Goal: Task Accomplishment & Management: Complete application form

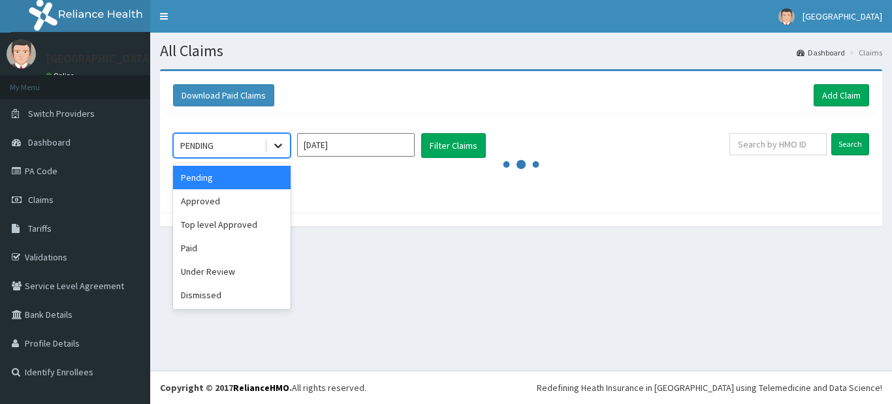
click at [276, 144] on icon at bounding box center [278, 145] width 13 height 13
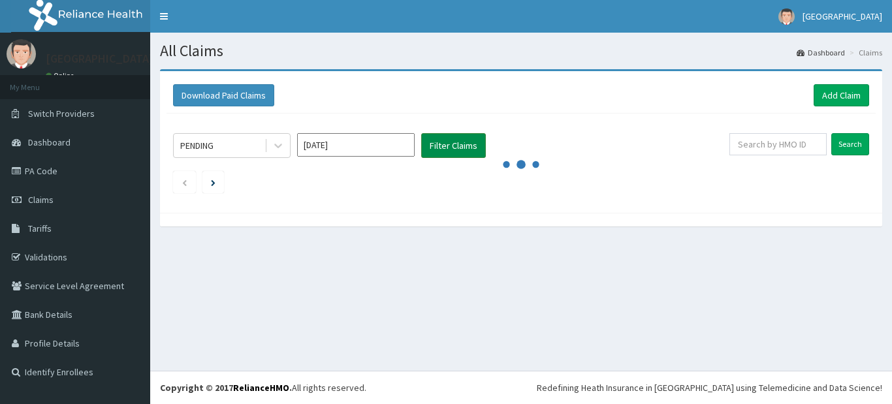
click at [436, 144] on button "Filter Claims" at bounding box center [453, 145] width 65 height 25
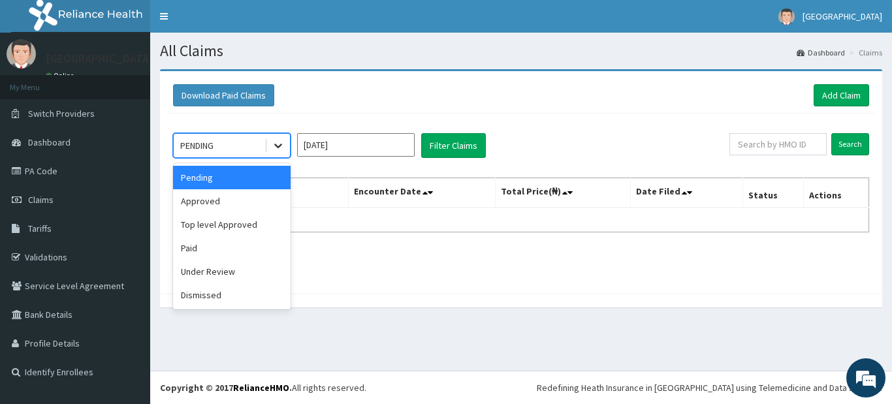
click at [276, 140] on icon at bounding box center [278, 145] width 13 height 13
click at [243, 207] on div "Approved" at bounding box center [232, 201] width 118 height 24
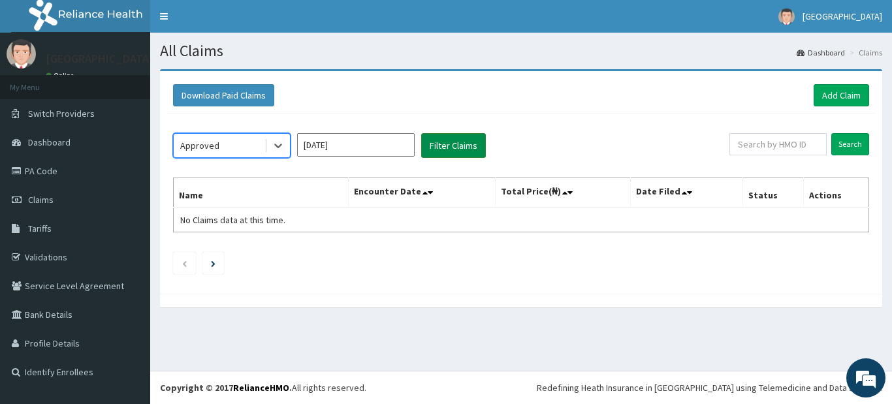
click at [438, 144] on button "Filter Claims" at bounding box center [453, 145] width 65 height 25
click at [235, 148] on div "Approved" at bounding box center [219, 145] width 91 height 21
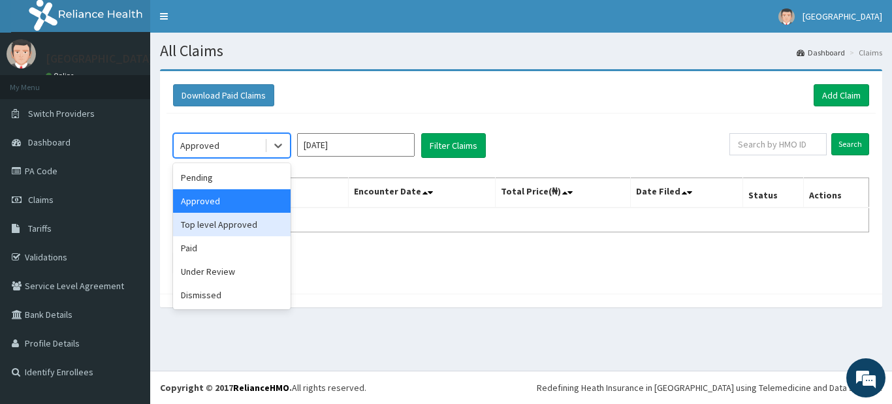
click at [223, 231] on div "Top level Approved" at bounding box center [232, 225] width 118 height 24
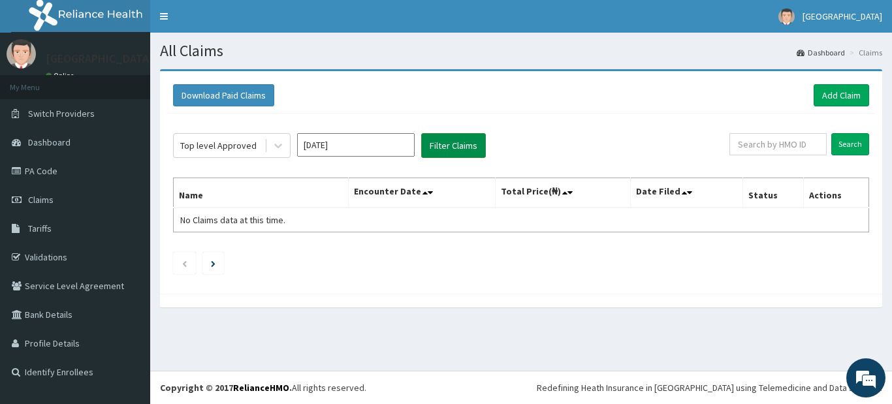
click at [457, 147] on button "Filter Claims" at bounding box center [453, 145] width 65 height 25
click at [234, 144] on div "Top level Approved" at bounding box center [218, 145] width 76 height 13
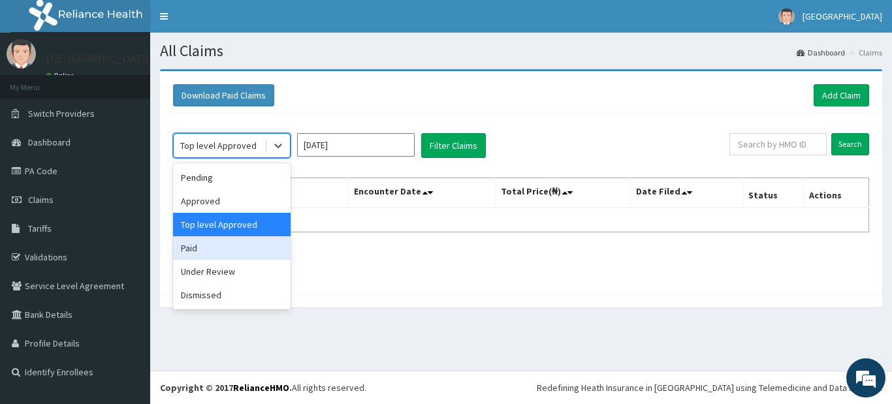
click at [231, 248] on div "Paid" at bounding box center [232, 248] width 118 height 24
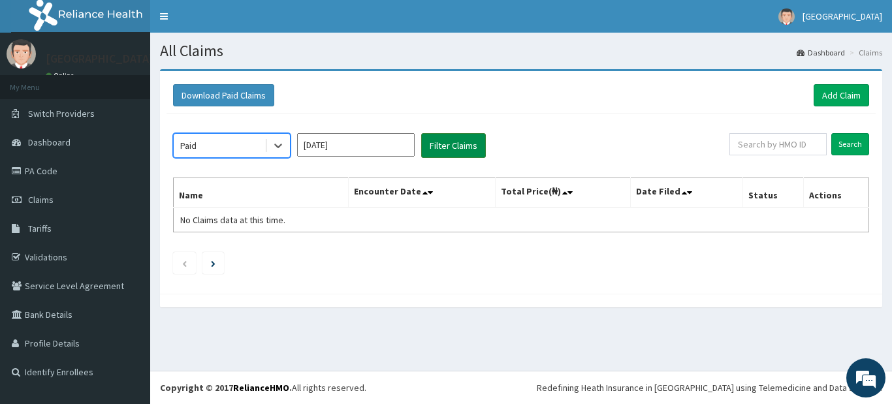
click at [464, 143] on button "Filter Claims" at bounding box center [453, 145] width 65 height 25
click at [464, 141] on button "Filter Claims" at bounding box center [453, 145] width 65 height 25
click at [462, 142] on button "Filter Claims" at bounding box center [453, 145] width 65 height 25
click at [247, 146] on div "Paid" at bounding box center [219, 145] width 91 height 21
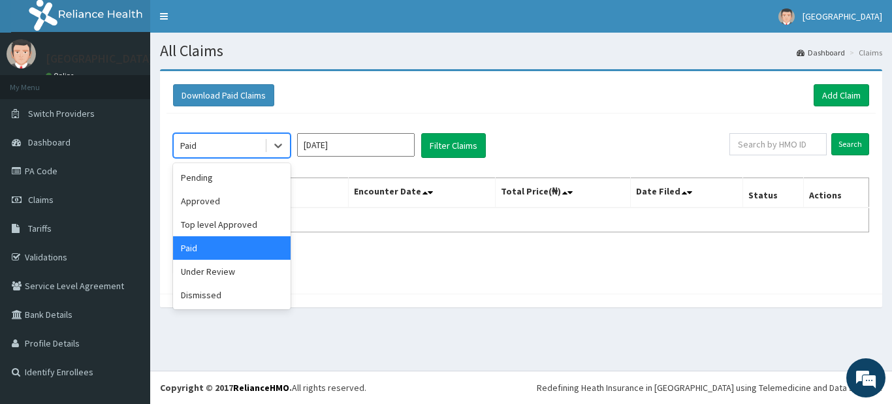
click at [193, 253] on div "Paid" at bounding box center [232, 248] width 118 height 24
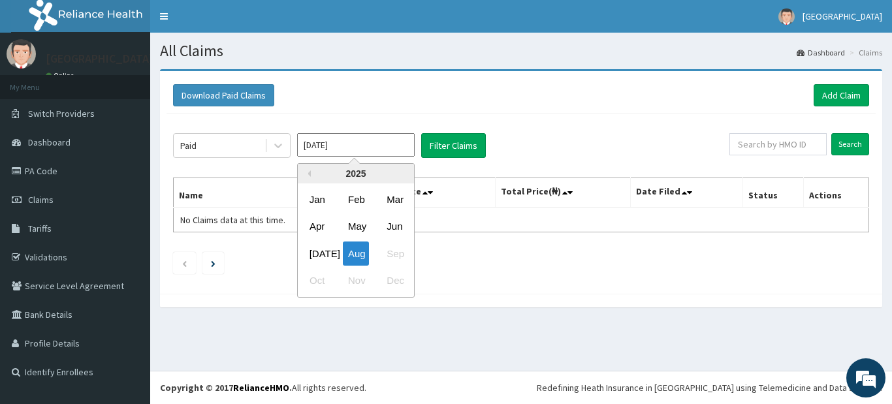
click at [364, 145] on input "[DATE]" at bounding box center [356, 145] width 118 height 24
click at [357, 255] on div "Aug" at bounding box center [356, 254] width 26 height 24
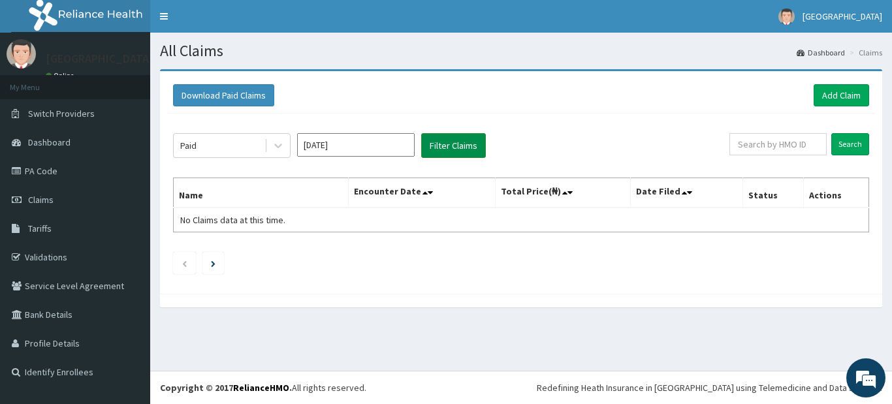
click at [465, 143] on button "Filter Claims" at bounding box center [453, 145] width 65 height 25
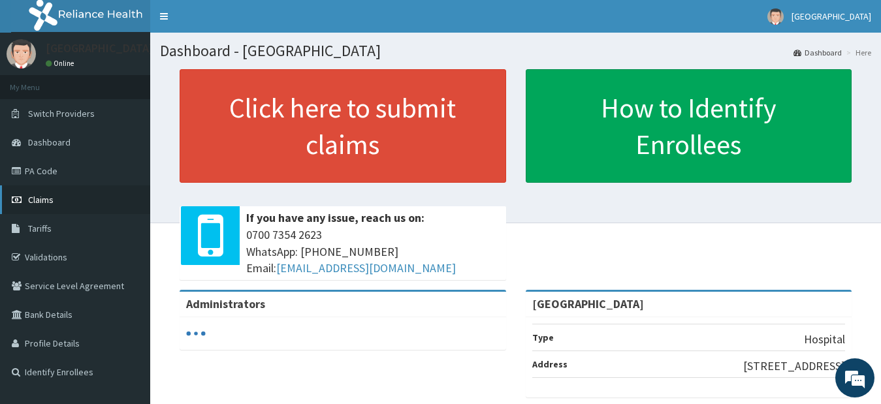
click at [39, 201] on span "Claims" at bounding box center [40, 200] width 25 height 12
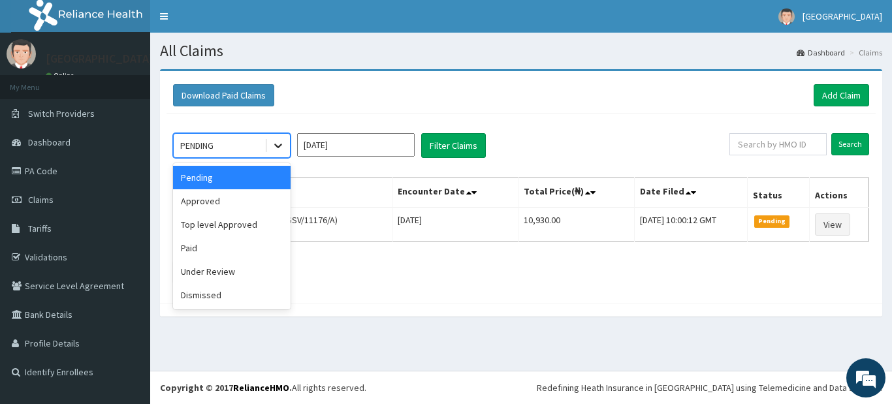
click at [275, 148] on icon at bounding box center [278, 145] width 13 height 13
click at [205, 200] on div "Approved" at bounding box center [232, 201] width 118 height 24
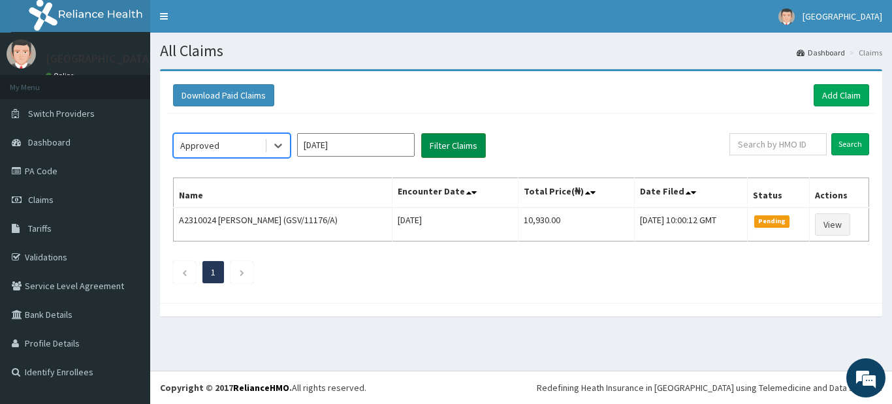
click at [465, 142] on button "Filter Claims" at bounding box center [453, 145] width 65 height 25
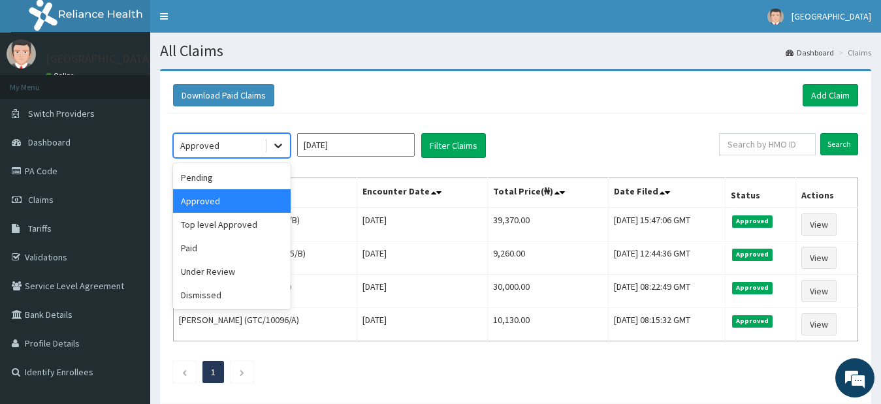
click at [282, 145] on icon at bounding box center [278, 146] width 8 height 5
click at [215, 185] on div "Pending" at bounding box center [232, 178] width 118 height 24
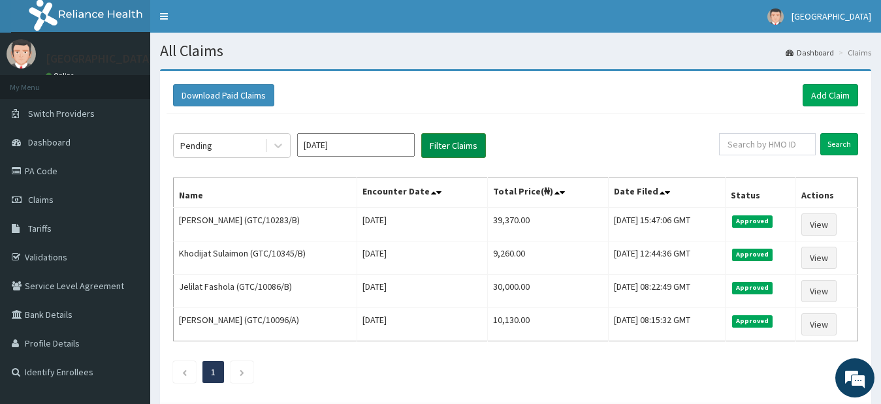
click at [463, 144] on button "Filter Claims" at bounding box center [453, 145] width 65 height 25
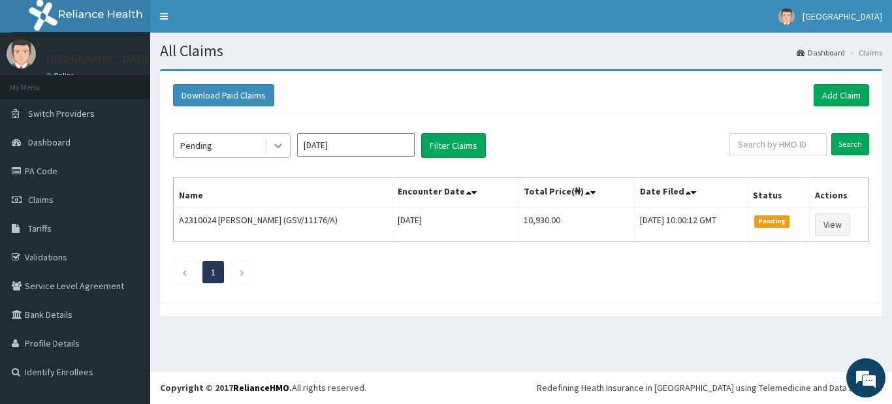
click at [285, 146] on div at bounding box center [279, 146] width 24 height 24
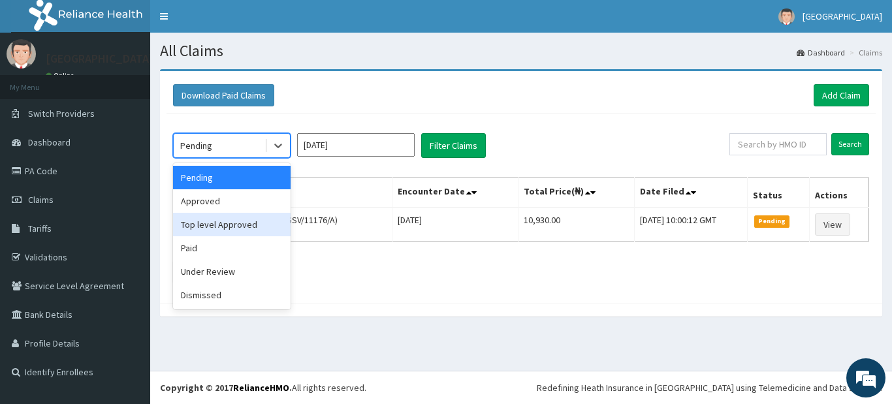
click at [238, 231] on div "Top level Approved" at bounding box center [232, 225] width 118 height 24
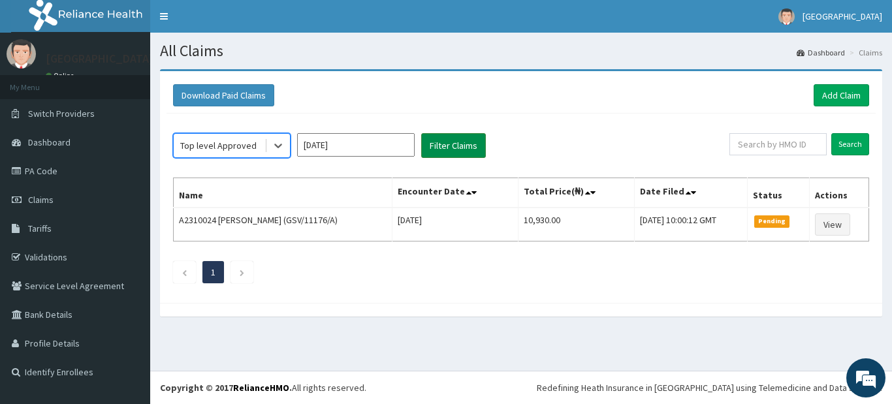
click at [453, 149] on button "Filter Claims" at bounding box center [453, 145] width 65 height 25
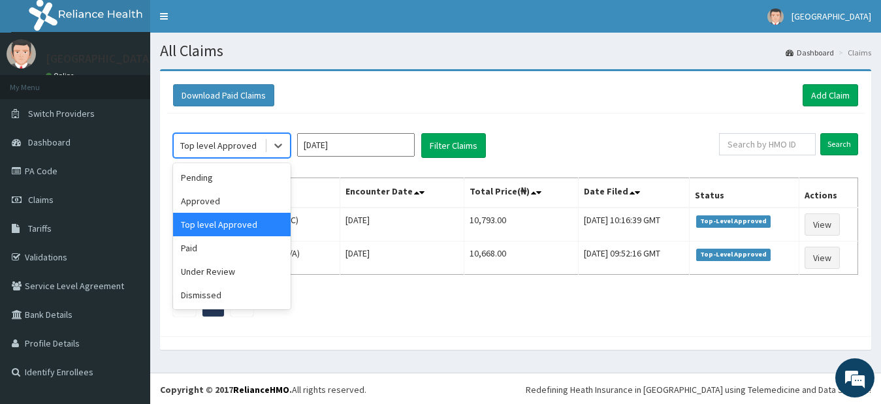
click at [255, 147] on div "Top level Approved" at bounding box center [219, 145] width 91 height 21
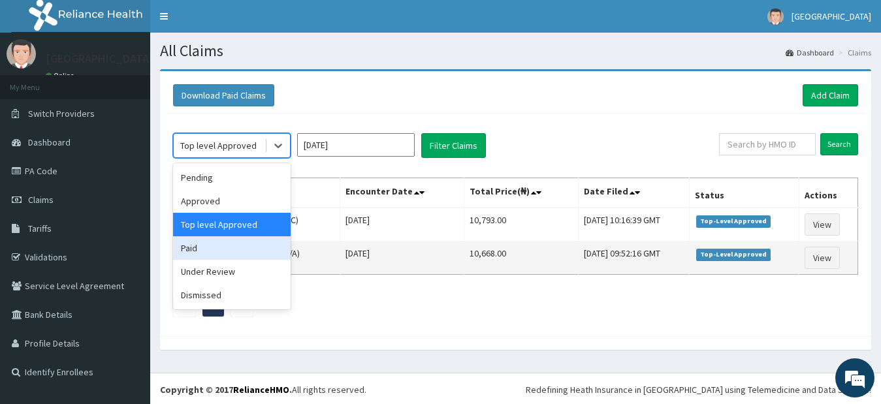
click at [255, 246] on div "Paid" at bounding box center [232, 248] width 118 height 24
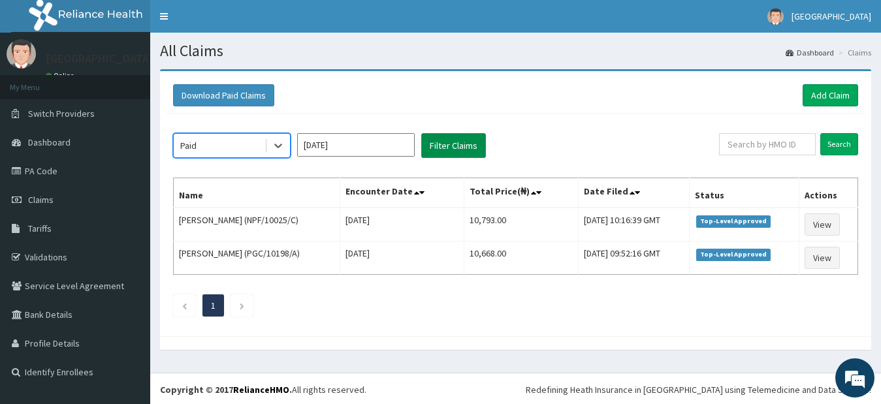
click at [456, 143] on button "Filter Claims" at bounding box center [453, 145] width 65 height 25
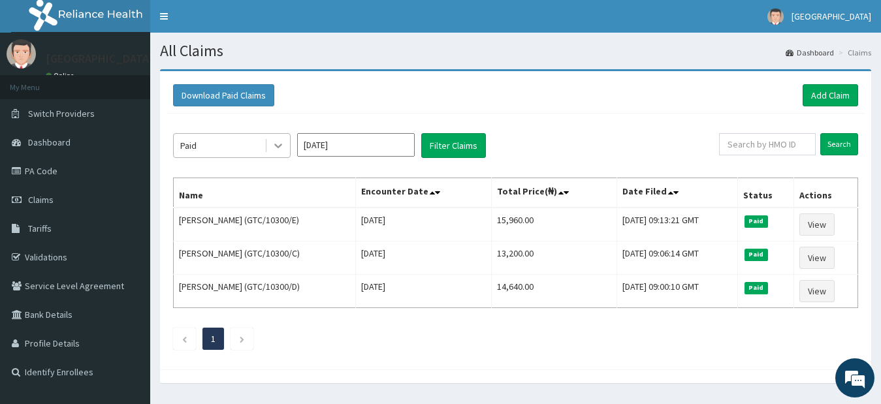
click at [282, 140] on icon at bounding box center [278, 145] width 13 height 13
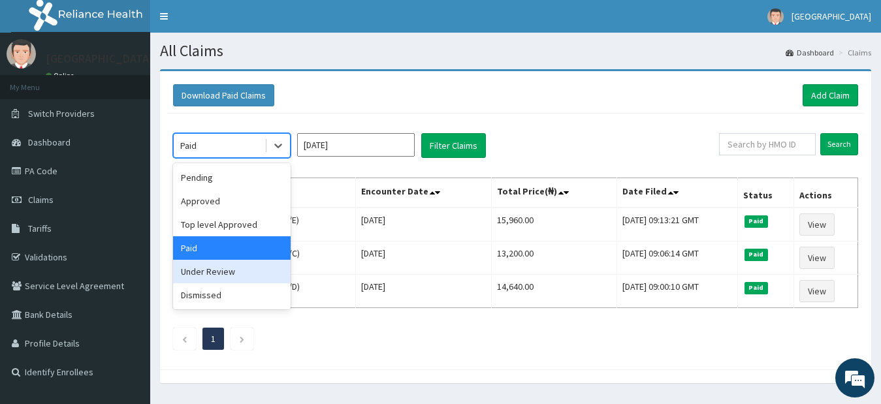
click at [250, 269] on div "Under Review" at bounding box center [232, 272] width 118 height 24
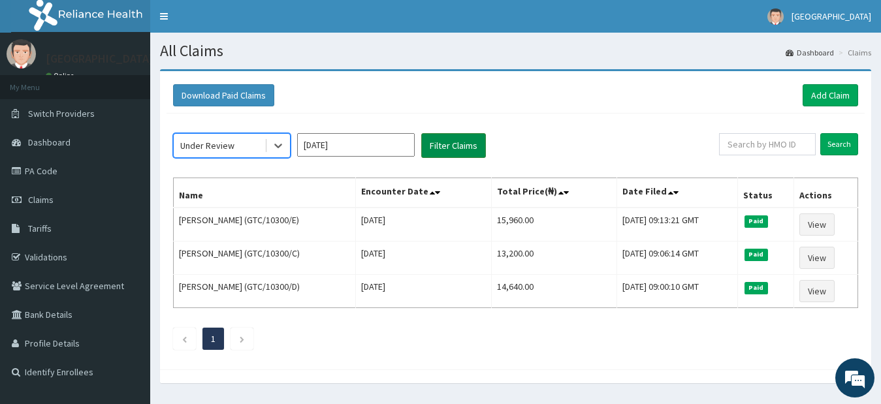
click at [464, 144] on button "Filter Claims" at bounding box center [453, 145] width 65 height 25
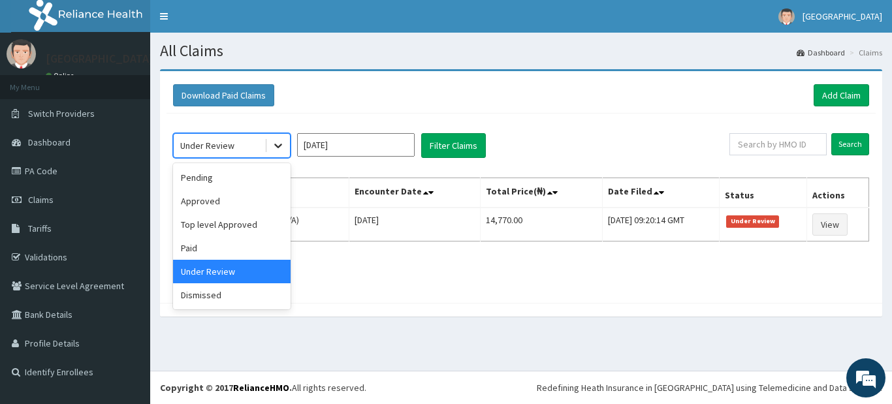
click at [279, 145] on icon at bounding box center [278, 145] width 13 height 13
click at [277, 178] on div "Pending" at bounding box center [232, 178] width 118 height 24
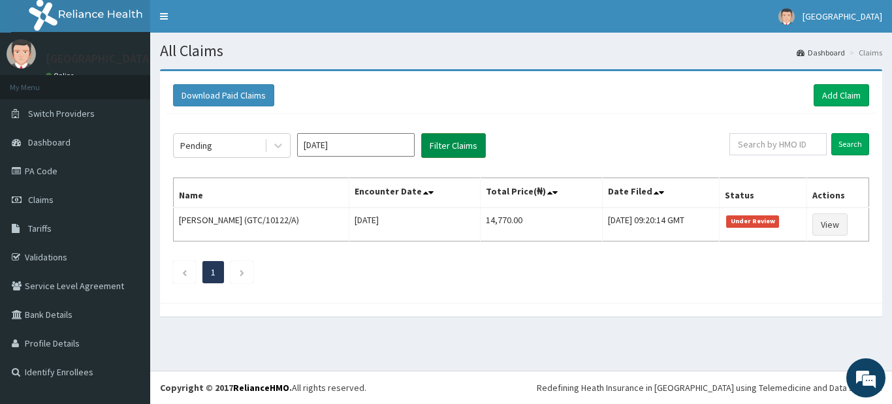
click at [461, 148] on button "Filter Claims" at bounding box center [453, 145] width 65 height 25
click at [460, 145] on button "Filter Claims" at bounding box center [453, 145] width 65 height 25
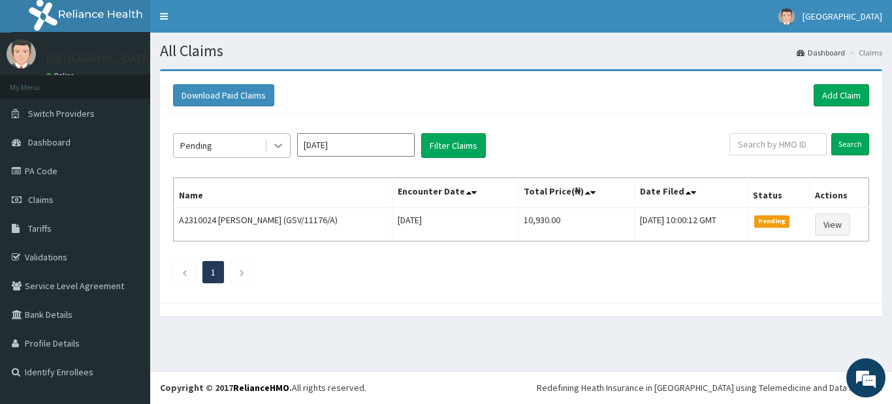
click at [283, 143] on icon at bounding box center [278, 145] width 13 height 13
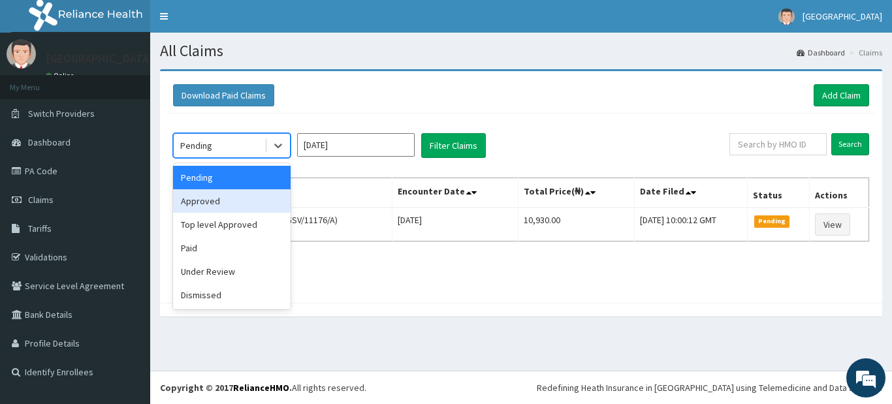
click at [236, 204] on div "Approved" at bounding box center [232, 201] width 118 height 24
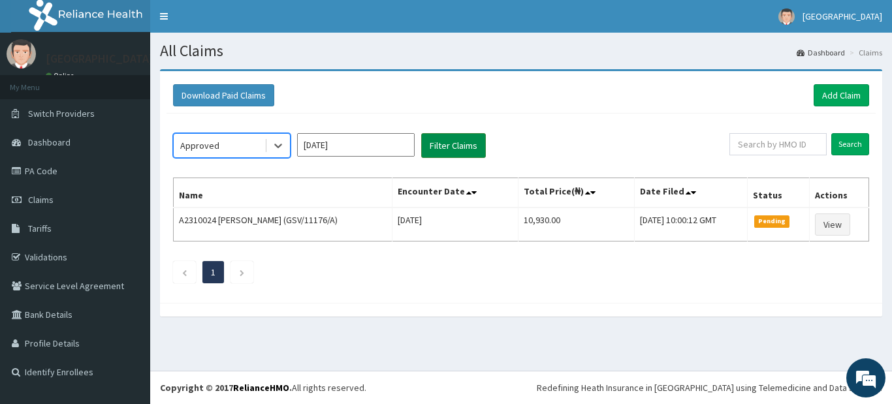
click at [457, 144] on button "Filter Claims" at bounding box center [453, 145] width 65 height 25
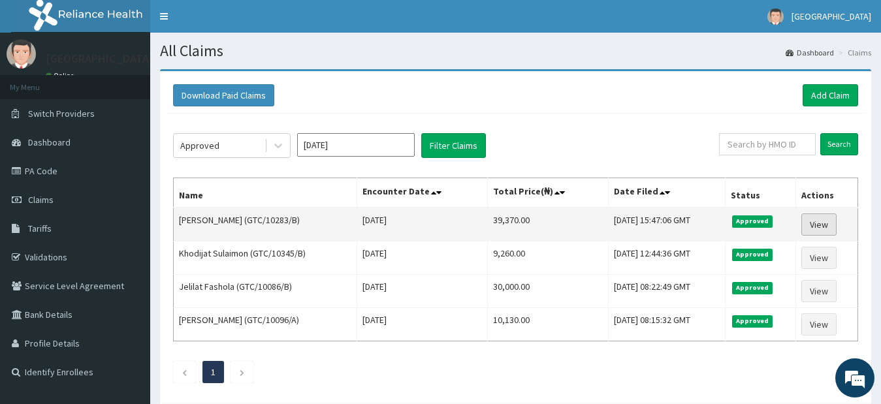
click at [823, 227] on link "View" at bounding box center [819, 225] width 35 height 22
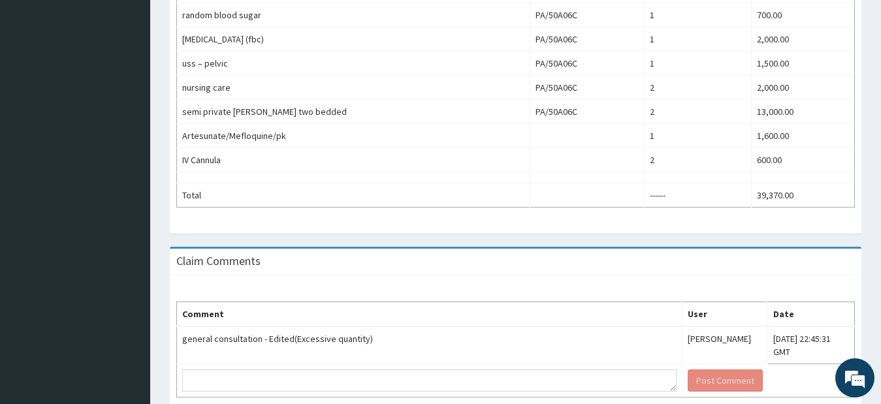
scroll to position [779, 0]
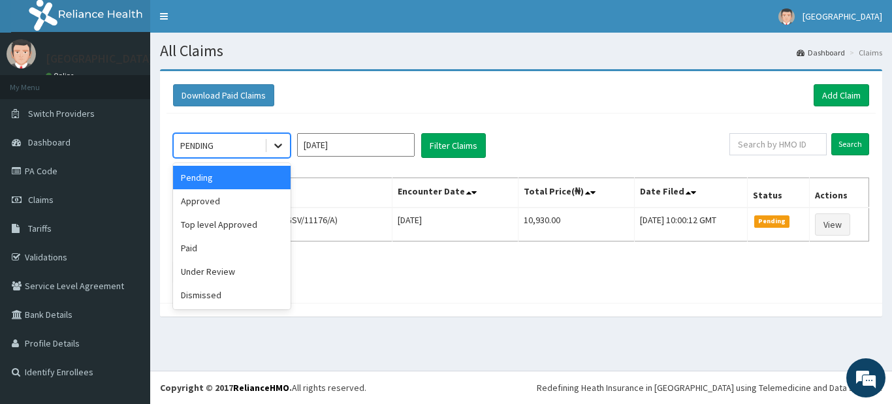
click at [283, 149] on icon at bounding box center [278, 145] width 13 height 13
click at [213, 199] on div "Approved" at bounding box center [232, 201] width 118 height 24
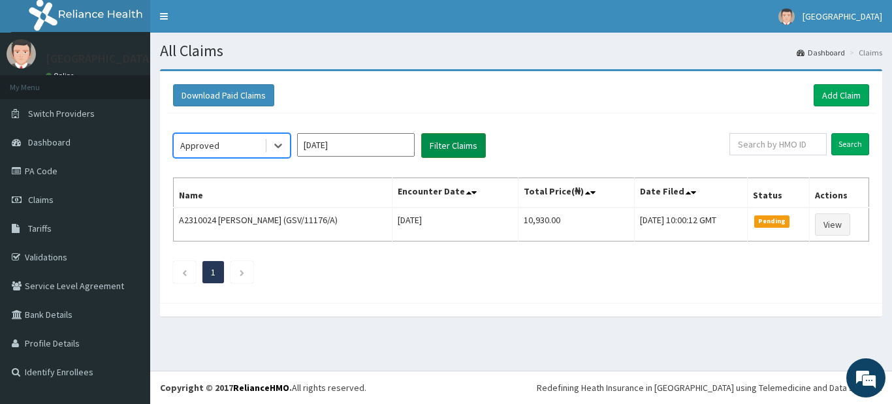
click at [462, 138] on button "Filter Claims" at bounding box center [453, 145] width 65 height 25
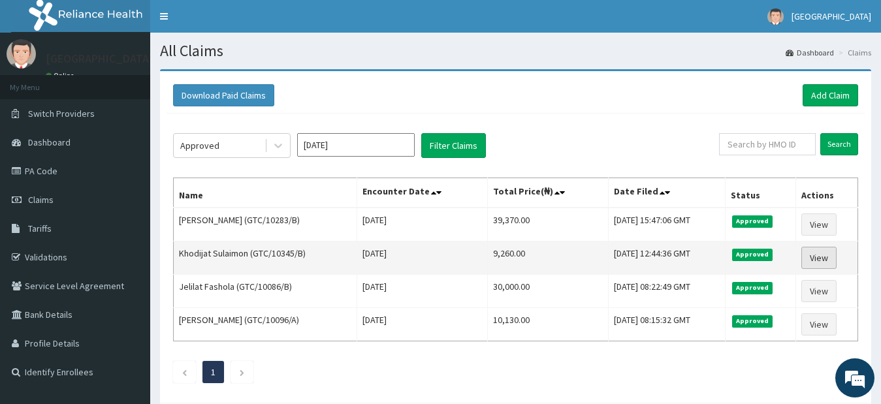
click at [820, 259] on link "View" at bounding box center [819, 258] width 35 height 22
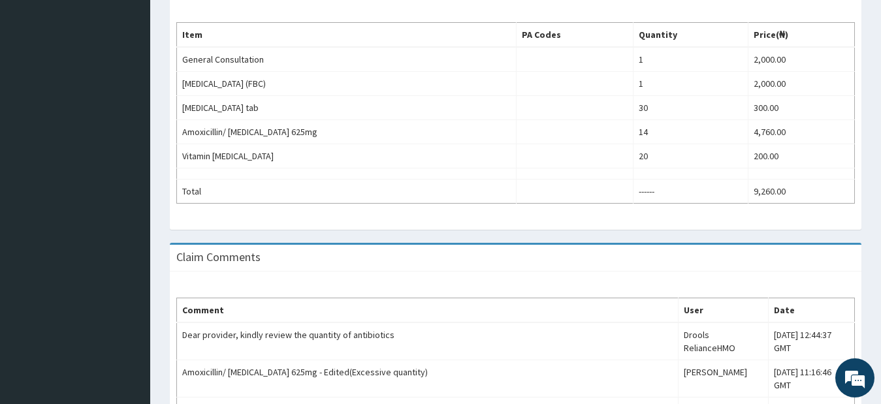
scroll to position [392, 0]
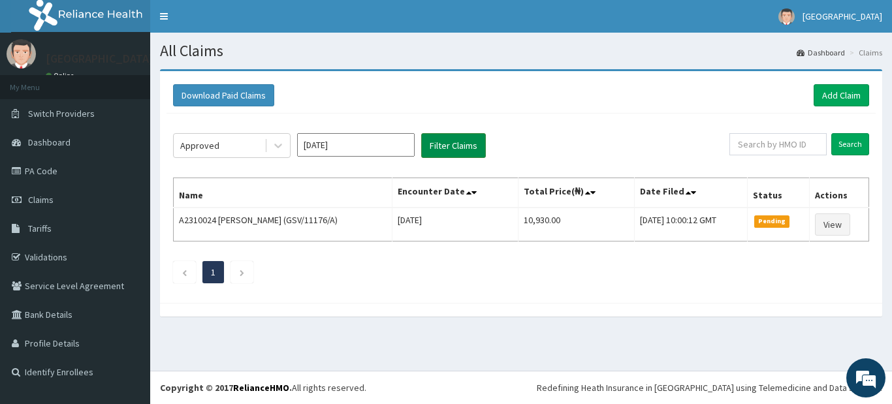
click at [463, 140] on button "Filter Claims" at bounding box center [453, 145] width 65 height 25
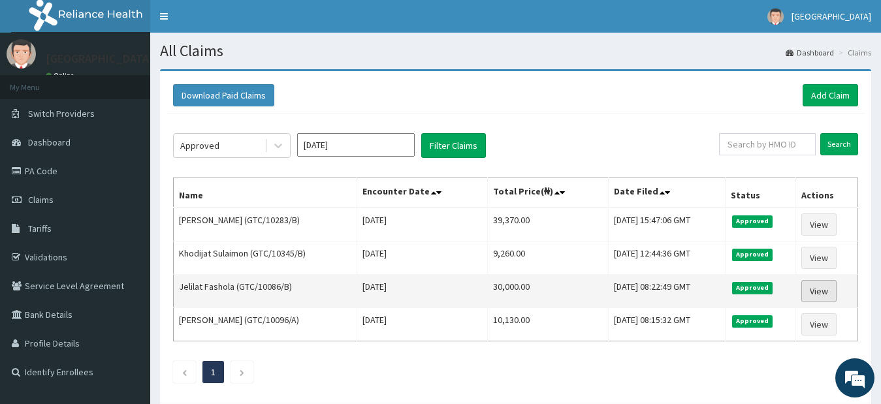
click at [819, 294] on link "View" at bounding box center [819, 291] width 35 height 22
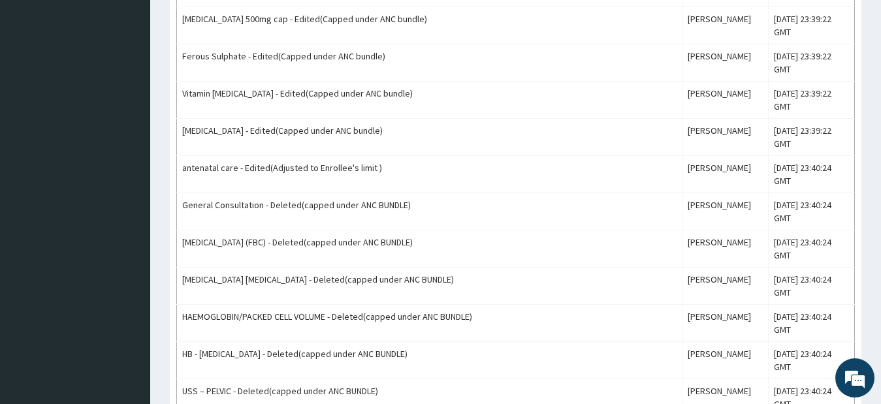
scroll to position [973, 0]
type textarea "h"
drag, startPoint x: 223, startPoint y: 336, endPoint x: 212, endPoint y: 330, distance: 12.6
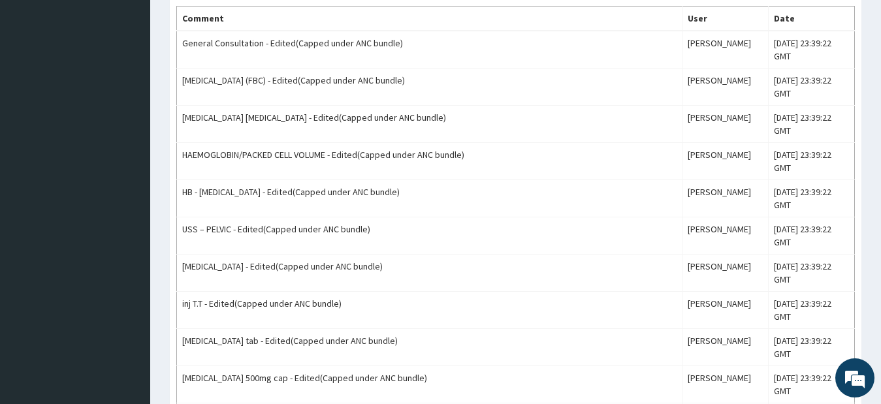
scroll to position [607, 0]
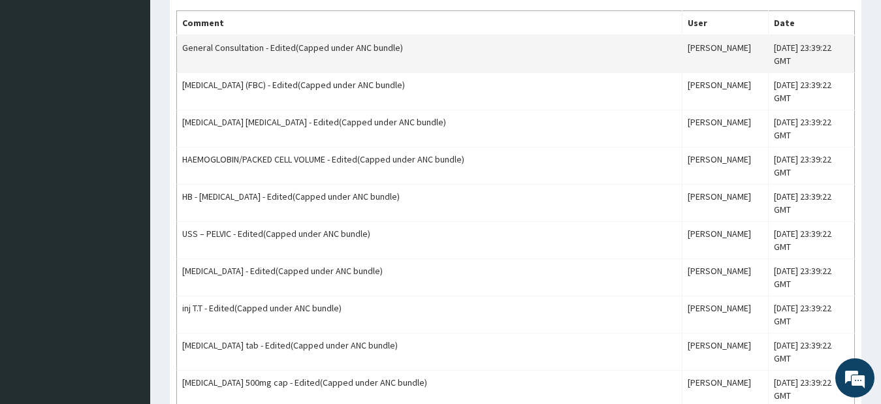
type textarea "medications can never be under ANC and subsequent investigations most be paid e…"
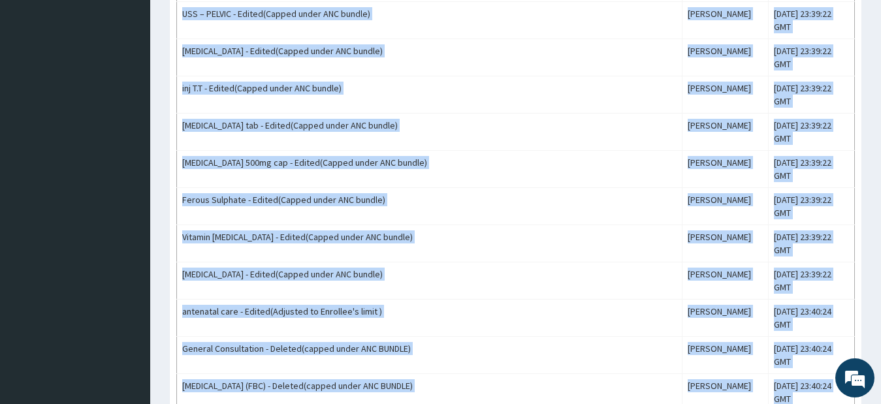
scroll to position [997, 0]
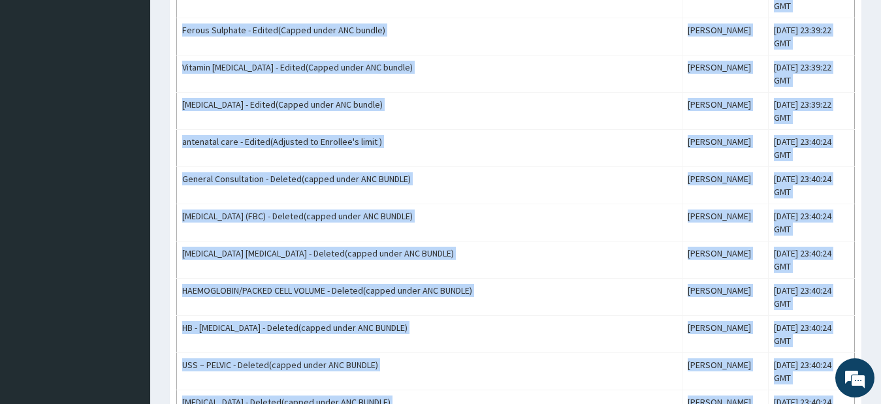
drag, startPoint x: 181, startPoint y: 46, endPoint x: 520, endPoint y: 327, distance: 440.7
click at [520, 327] on tbody "General Consultation - Edited(Capped under ANC bundle) Adetomilayo Arijeniwa Su…" at bounding box center [516, 164] width 678 height 1039
copy tbody "General Consultation - Edited(Capped under ANC bundle) Adetomilayo Arijeniwa Su…"
click at [598, 391] on td "URINALYSIS - Deleted(capped under ANC BUNDLE)" at bounding box center [430, 409] width 506 height 37
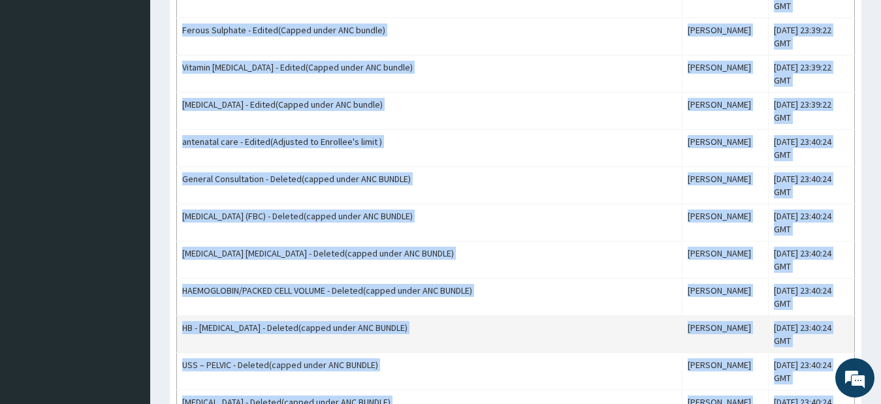
click at [574, 316] on td "HB - GENOTYPE - Deleted(capped under ANC BUNDLE)" at bounding box center [430, 334] width 506 height 37
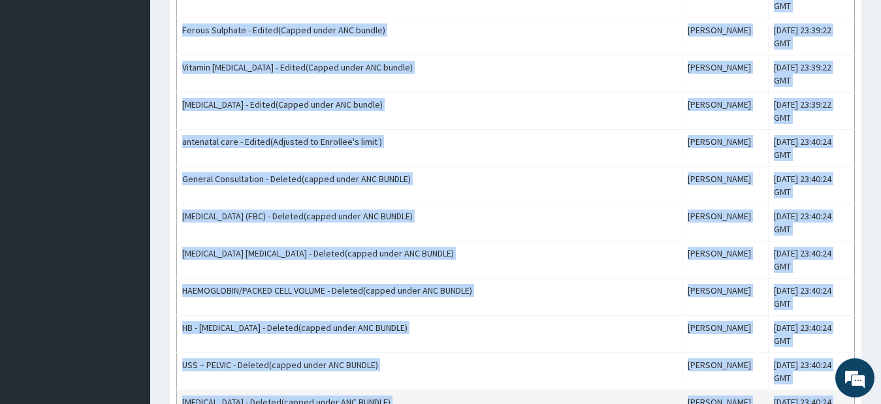
click at [450, 391] on td "URINALYSIS - Deleted(capped under ANC BUNDLE)" at bounding box center [430, 409] width 506 height 37
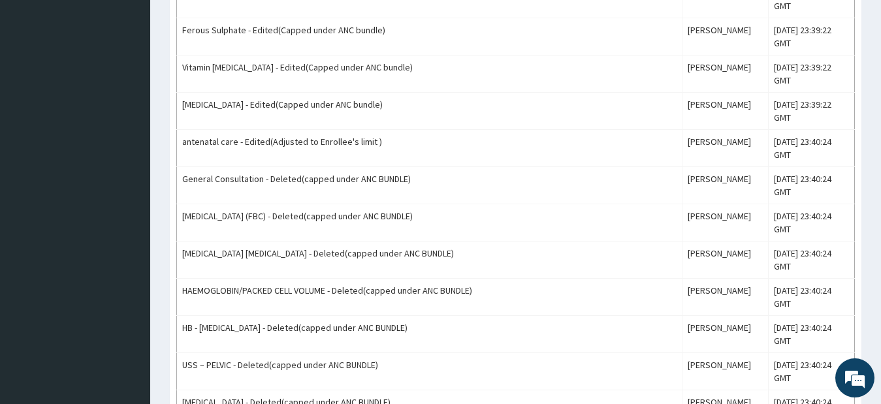
scroll to position [13, 0]
drag, startPoint x: 189, startPoint y: 317, endPoint x: 418, endPoint y: 330, distance: 229.7
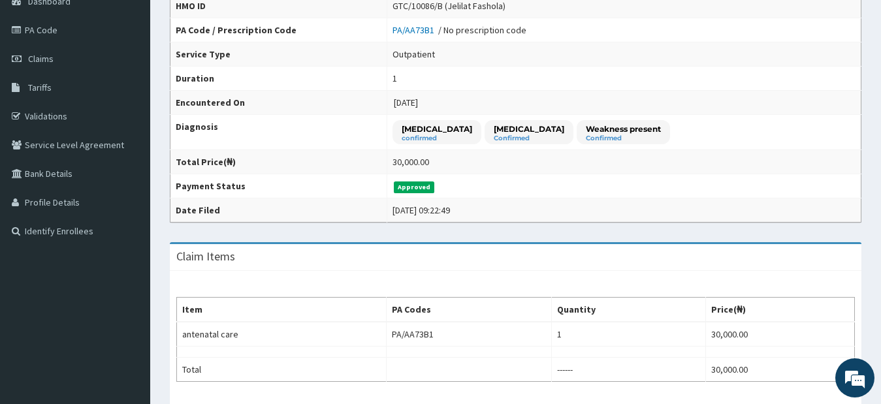
scroll to position [0, 0]
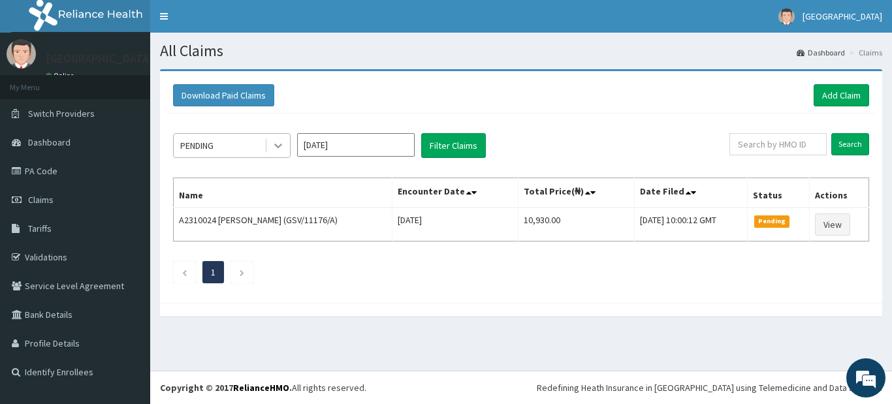
click at [273, 147] on icon at bounding box center [278, 145] width 13 height 13
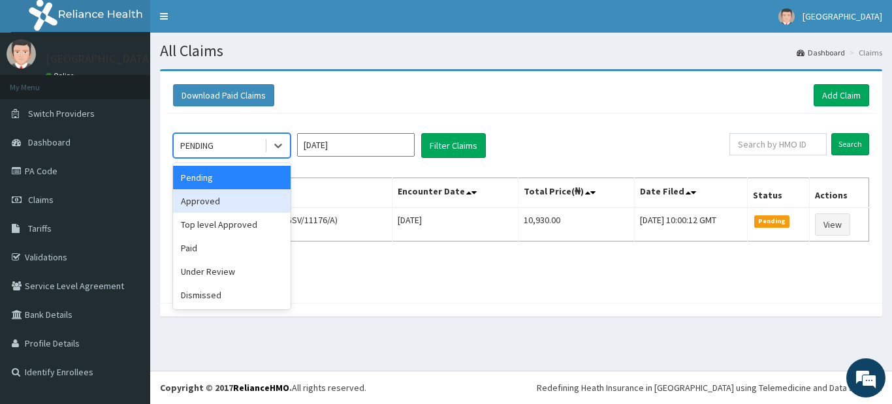
click at [246, 203] on div "Approved" at bounding box center [232, 201] width 118 height 24
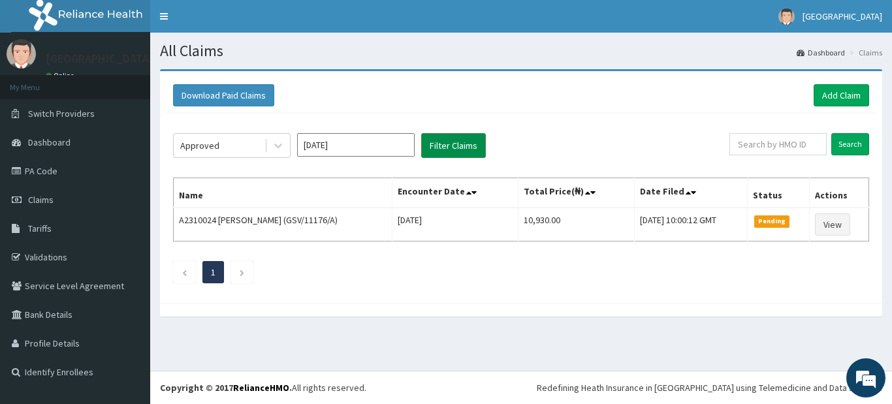
click at [452, 147] on button "Filter Claims" at bounding box center [453, 145] width 65 height 25
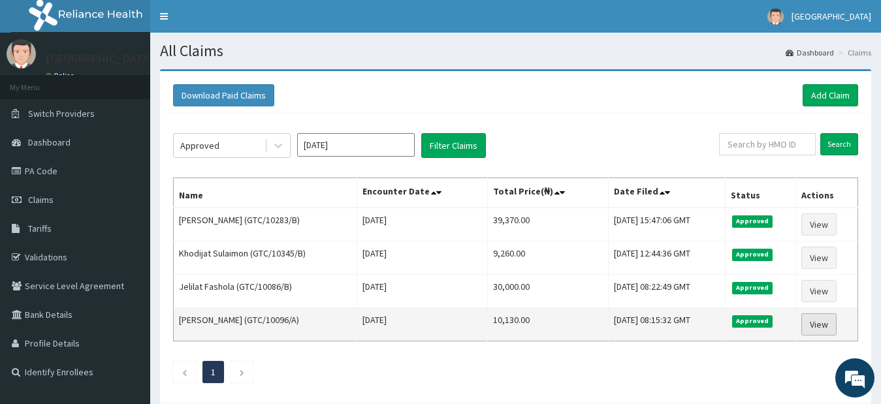
click at [830, 324] on link "View" at bounding box center [819, 325] width 35 height 22
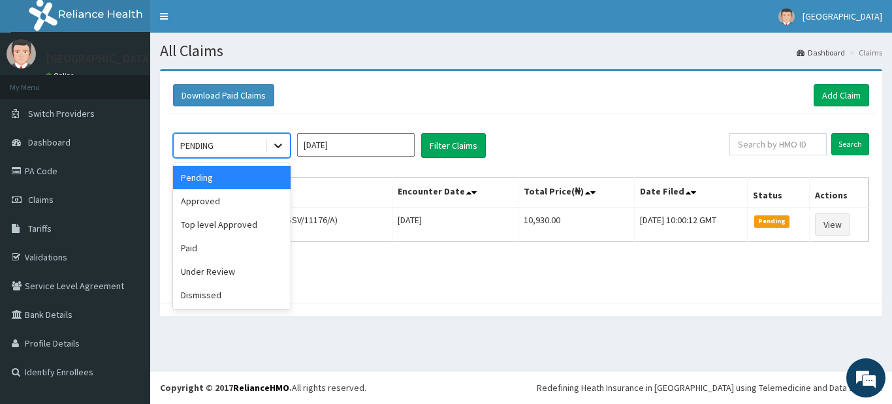
click at [268, 143] on div at bounding box center [279, 146] width 24 height 24
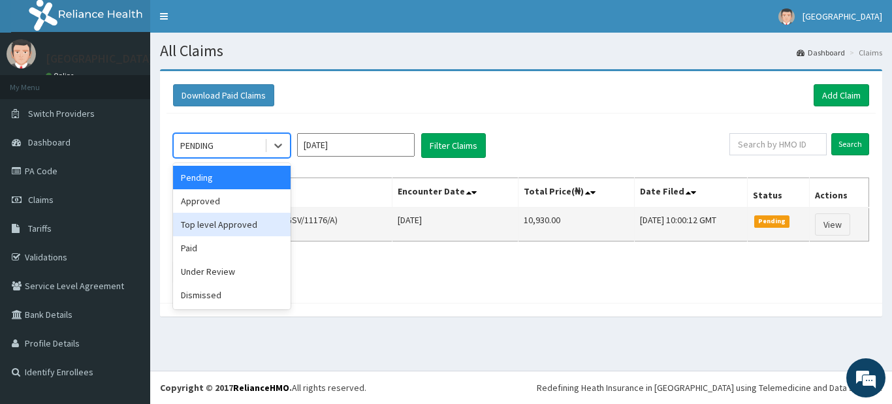
click at [259, 227] on div "Top level Approved" at bounding box center [232, 225] width 118 height 24
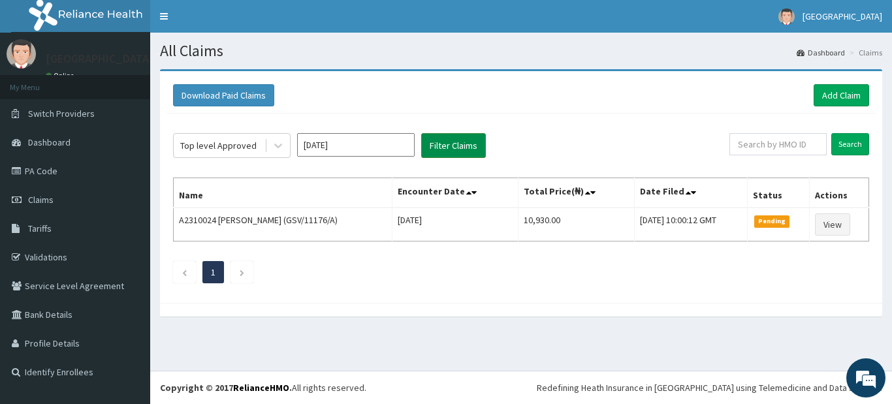
click at [447, 147] on button "Filter Claims" at bounding box center [453, 145] width 65 height 25
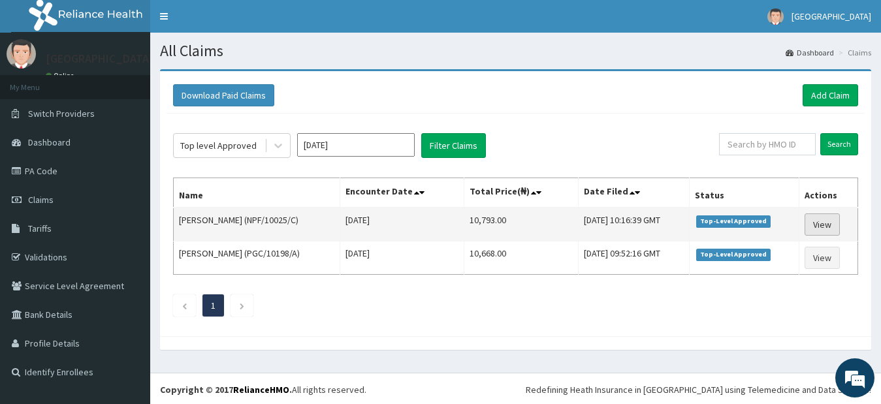
click at [819, 225] on link "View" at bounding box center [822, 225] width 35 height 22
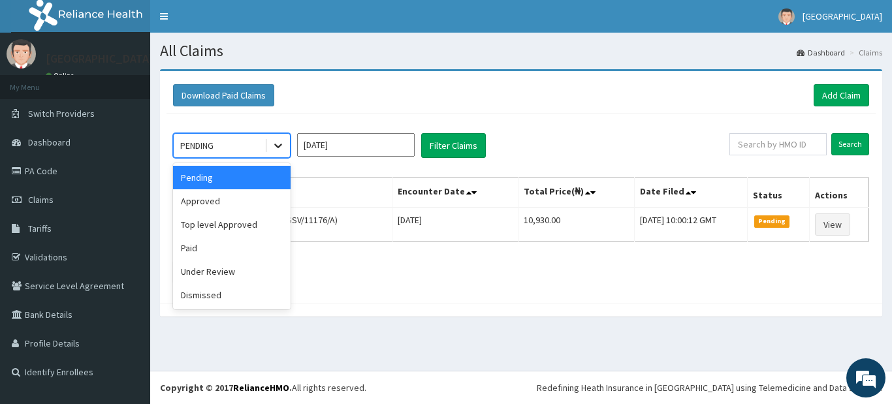
click at [278, 146] on icon at bounding box center [278, 146] width 8 height 5
click at [257, 231] on div "Top level Approved" at bounding box center [232, 225] width 118 height 24
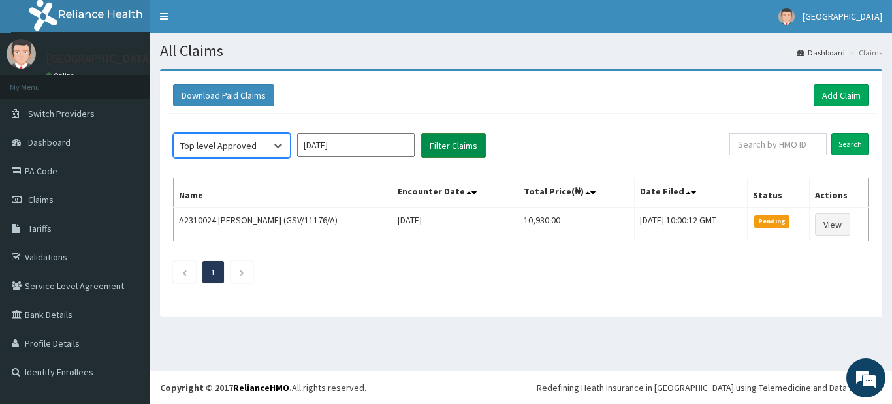
click at [468, 146] on button "Filter Claims" at bounding box center [453, 145] width 65 height 25
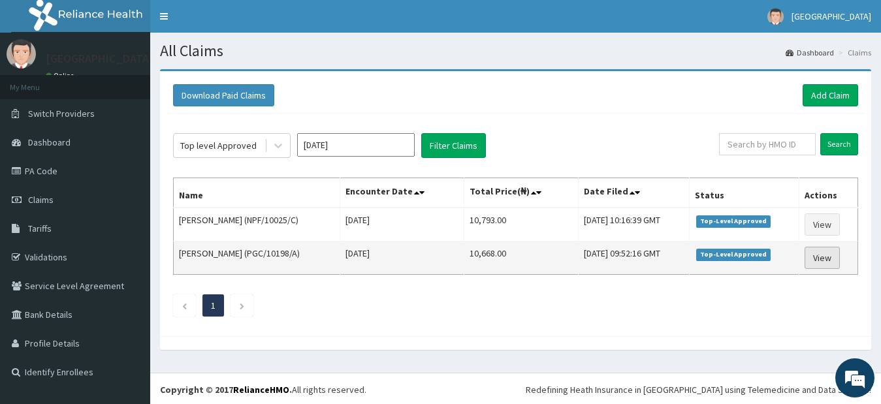
click at [832, 257] on link "View" at bounding box center [822, 258] width 35 height 22
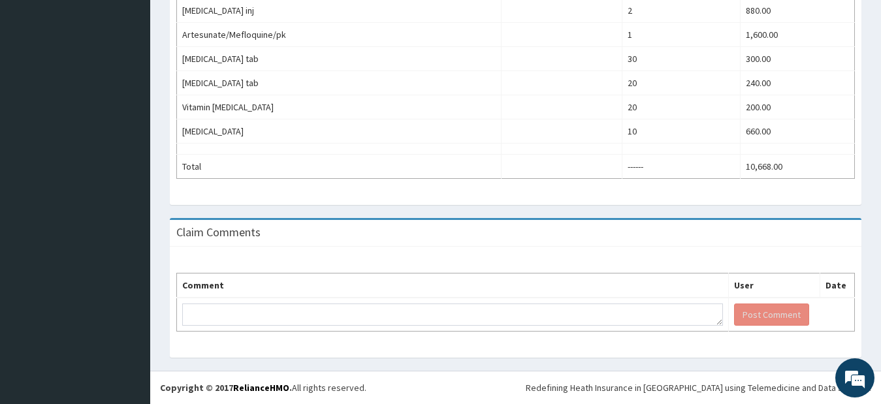
scroll to position [401, 0]
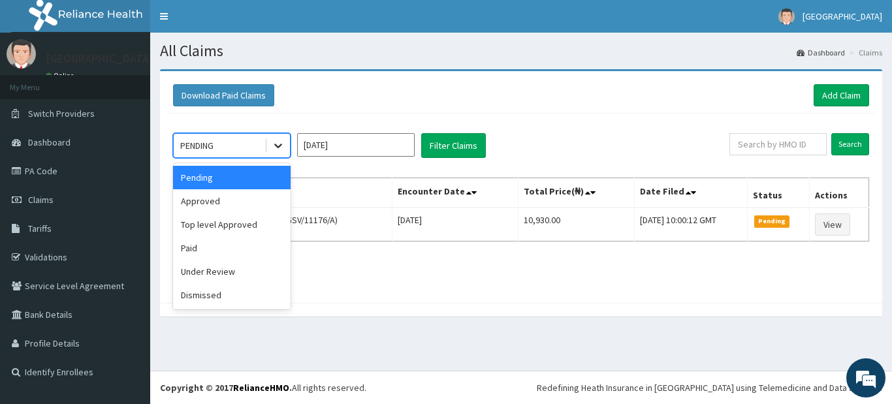
click at [279, 153] on div at bounding box center [279, 146] width 24 height 24
click at [220, 248] on div "Paid" at bounding box center [232, 248] width 118 height 24
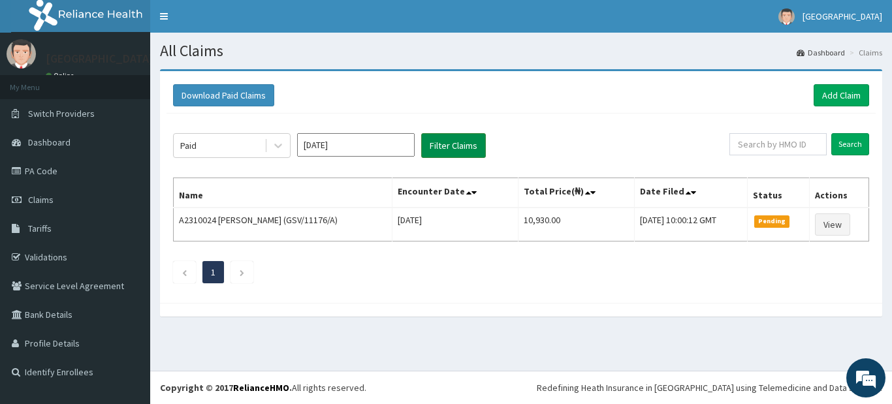
click at [436, 146] on button "Filter Claims" at bounding box center [453, 145] width 65 height 25
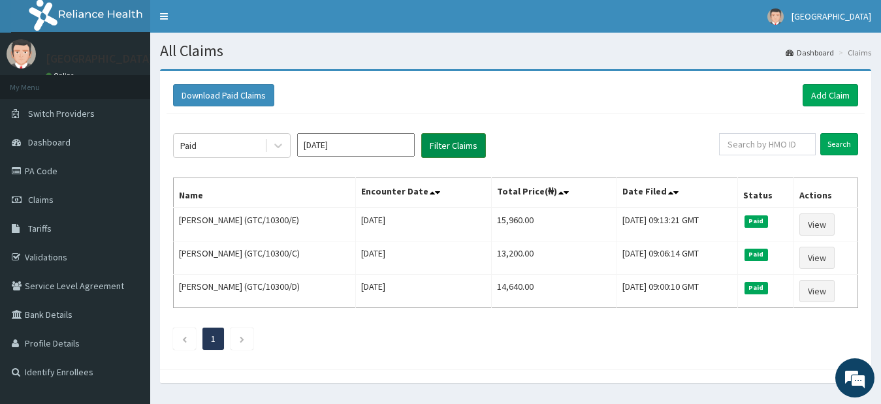
click at [438, 146] on button "Filter Claims" at bounding box center [453, 145] width 65 height 25
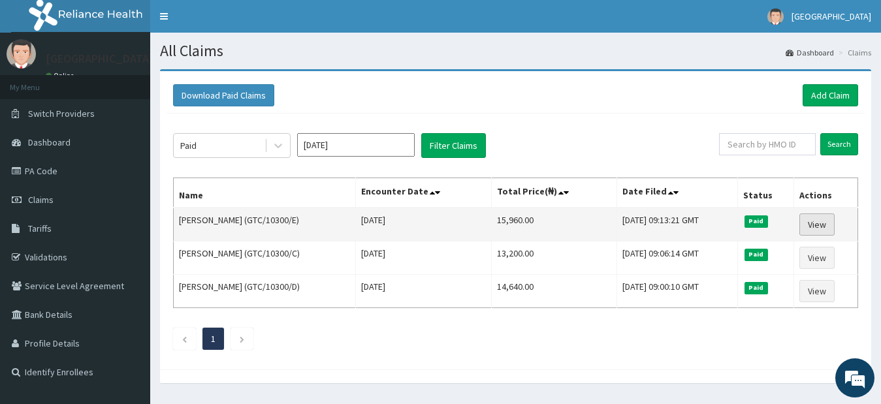
click at [815, 223] on link "View" at bounding box center [817, 225] width 35 height 22
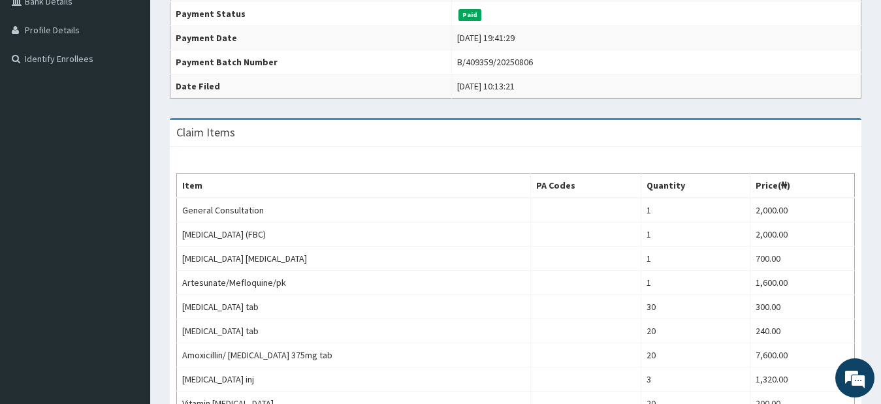
scroll to position [303, 0]
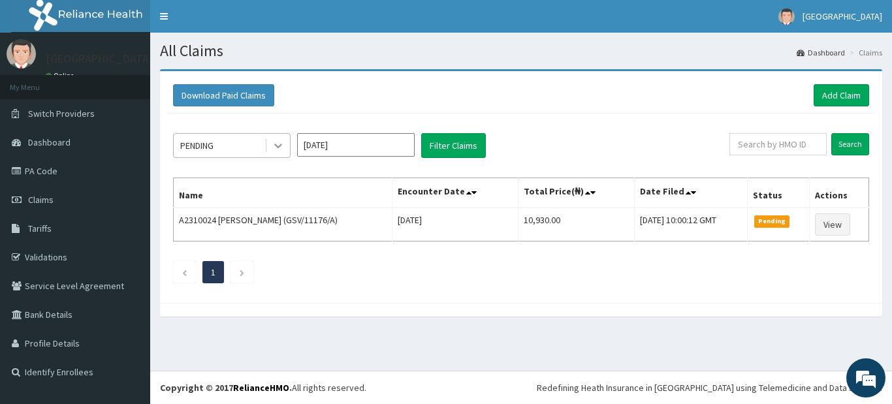
click at [275, 152] on icon at bounding box center [278, 145] width 13 height 13
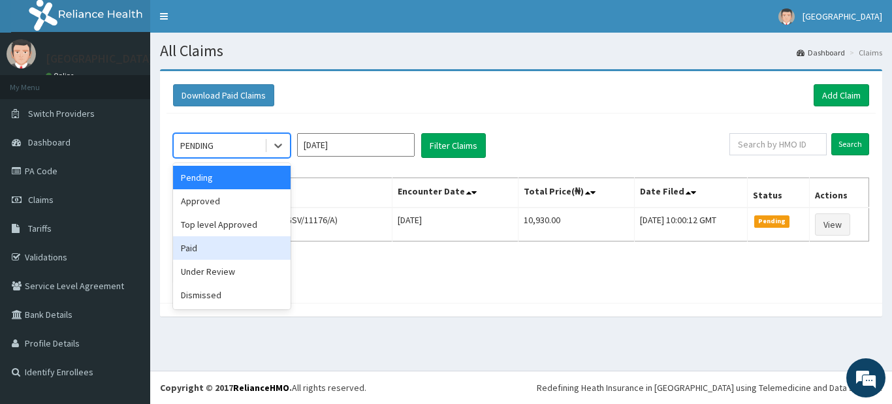
click at [215, 248] on div "Paid" at bounding box center [232, 248] width 118 height 24
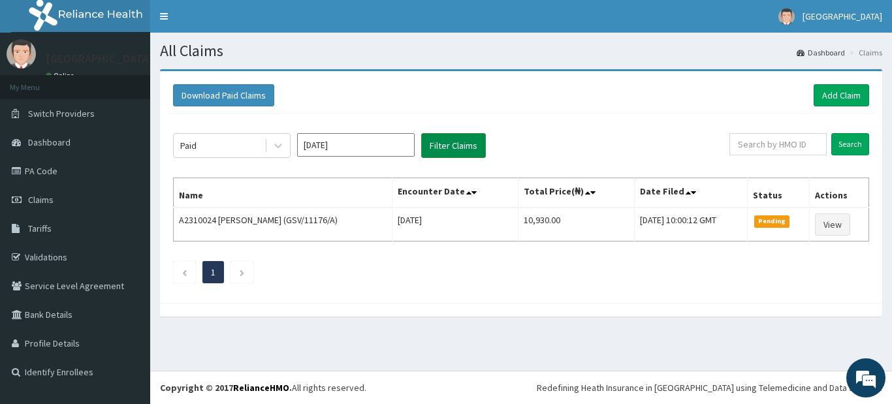
click at [442, 149] on button "Filter Claims" at bounding box center [453, 145] width 65 height 25
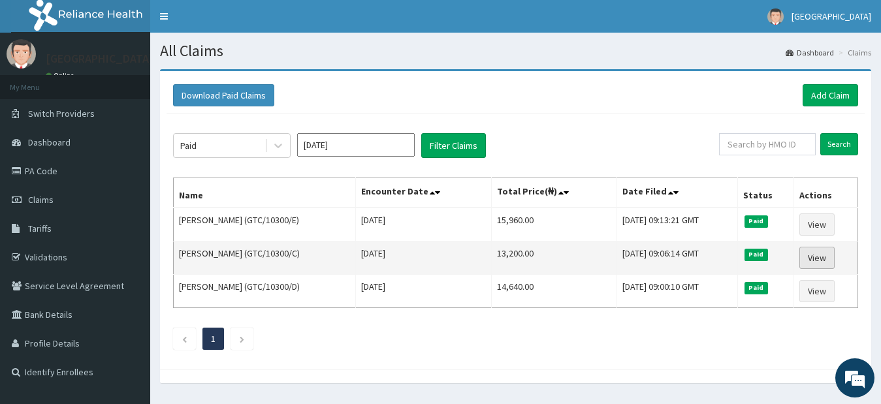
click at [813, 263] on link "View" at bounding box center [817, 258] width 35 height 22
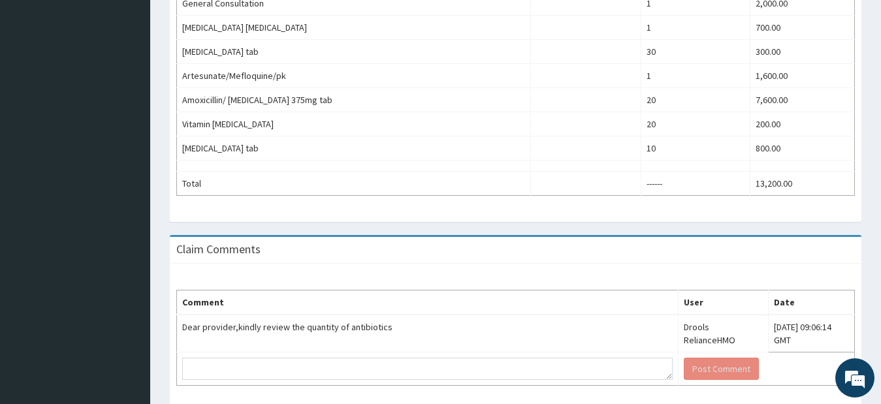
scroll to position [522, 0]
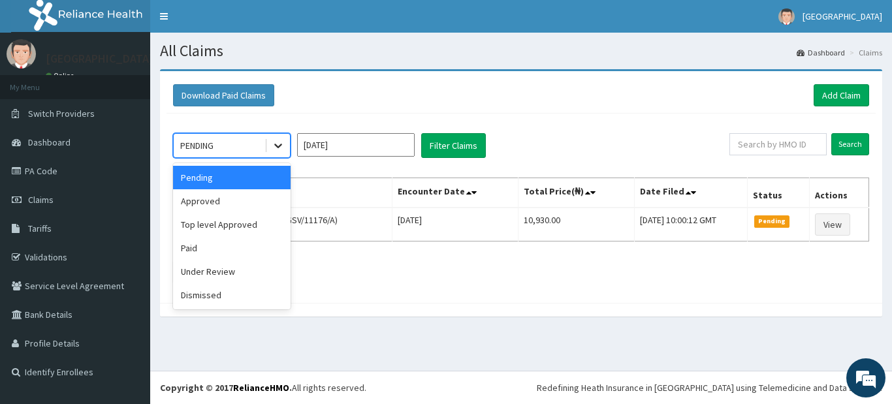
click at [274, 146] on icon at bounding box center [278, 145] width 13 height 13
click at [245, 253] on div "Paid" at bounding box center [232, 248] width 118 height 24
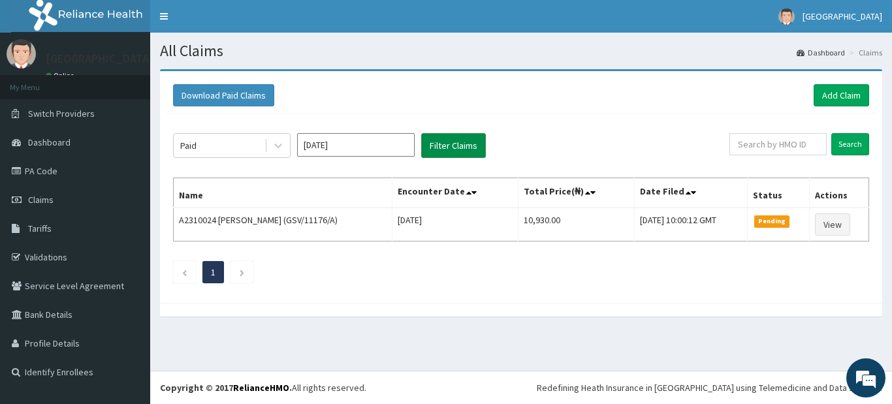
click at [465, 145] on button "Filter Claims" at bounding box center [453, 145] width 65 height 25
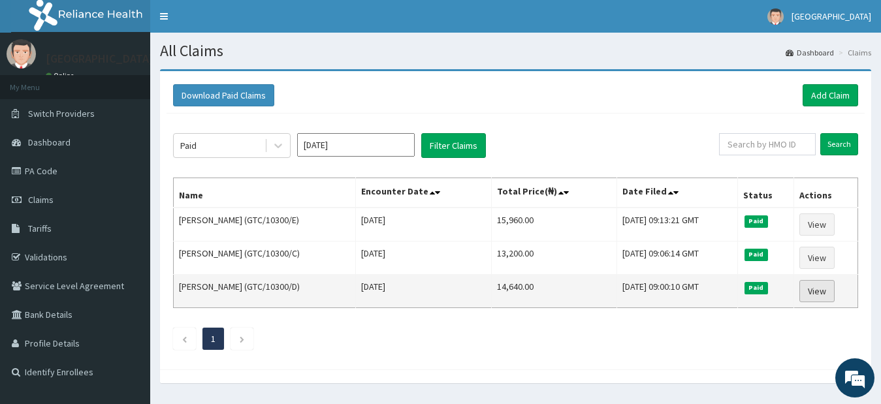
click at [833, 291] on link "View" at bounding box center [817, 291] width 35 height 22
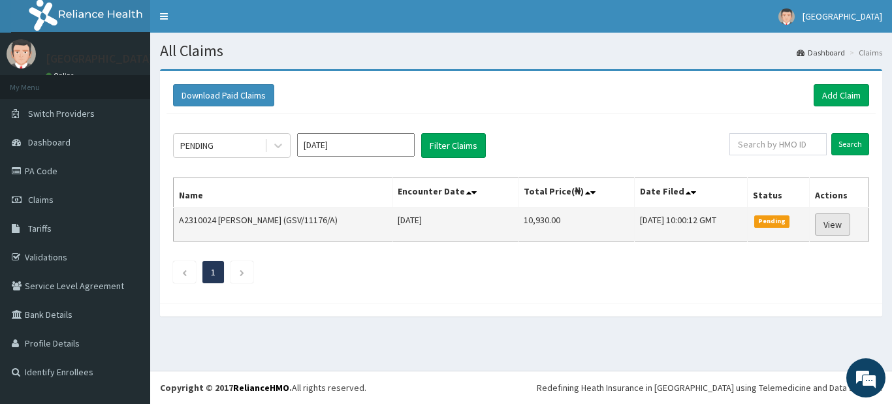
click at [847, 226] on link "View" at bounding box center [832, 225] width 35 height 22
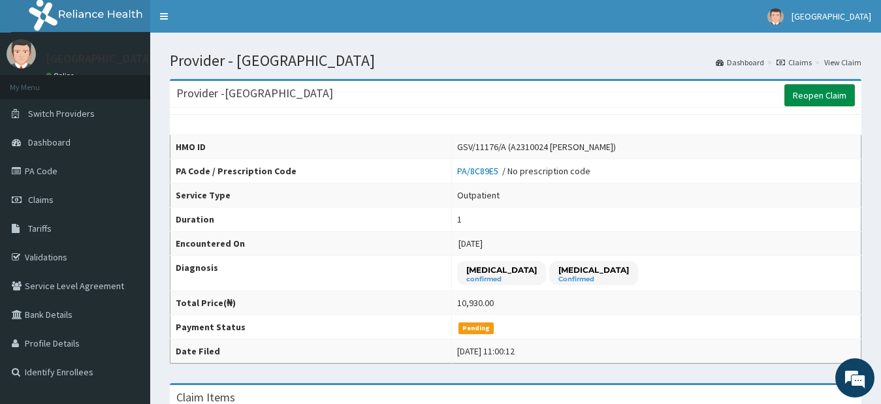
click at [806, 91] on link "Reopen Claim" at bounding box center [820, 95] width 71 height 22
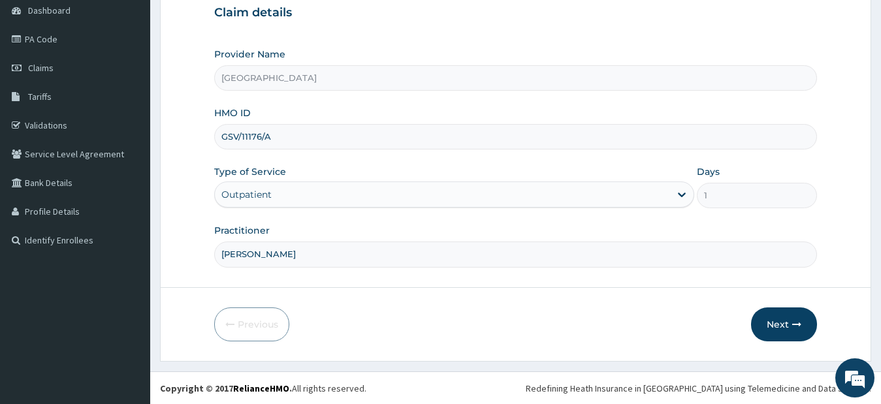
scroll to position [133, 0]
click at [779, 329] on button "Next" at bounding box center [784, 324] width 66 height 34
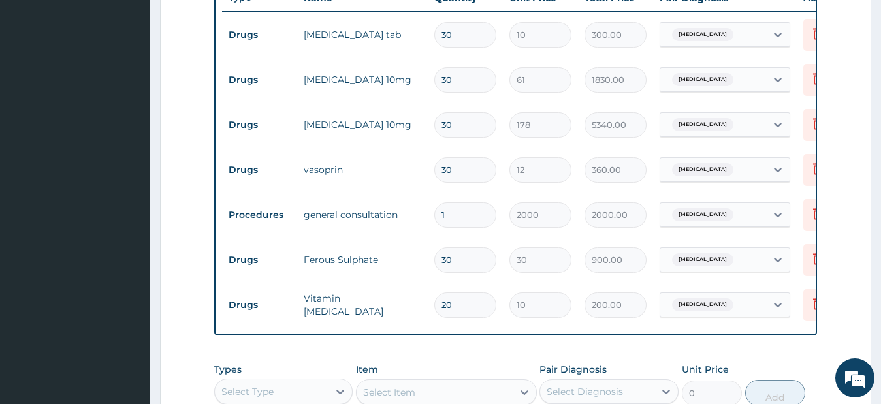
scroll to position [511, 0]
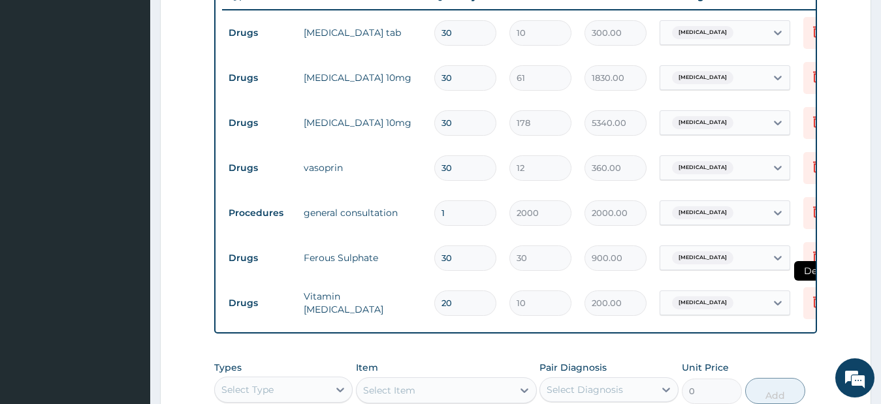
click at [815, 307] on icon at bounding box center [817, 302] width 9 height 12
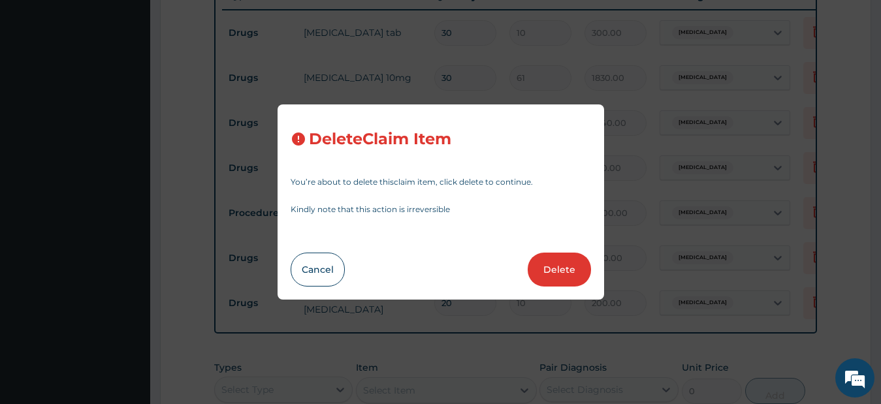
click at [564, 265] on button "Delete" at bounding box center [559, 270] width 63 height 34
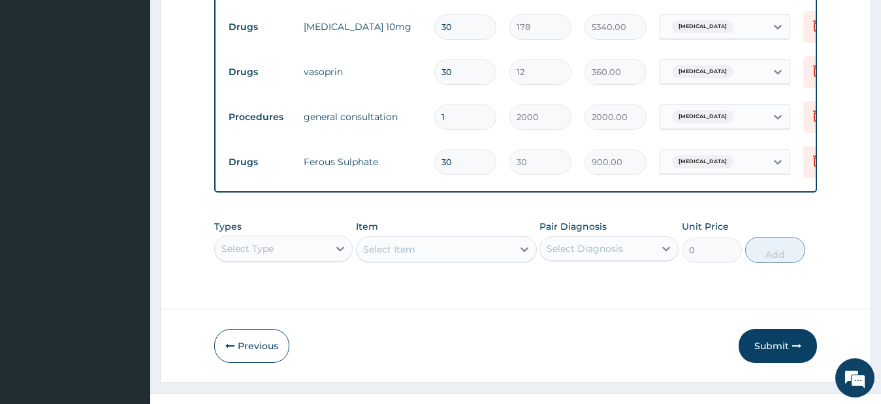
scroll to position [609, 0]
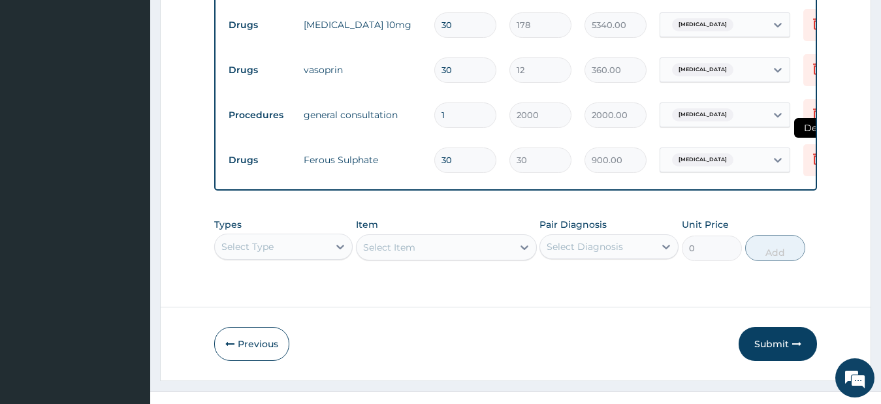
click at [812, 161] on icon at bounding box center [818, 159] width 16 height 16
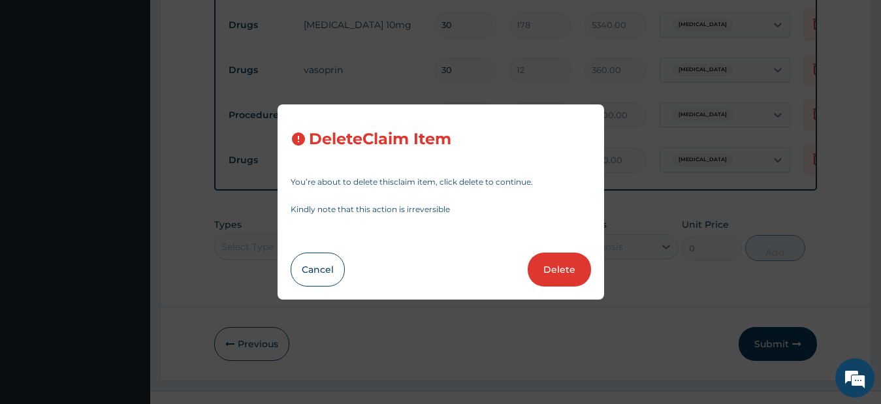
click at [562, 272] on button "Delete" at bounding box center [559, 270] width 63 height 34
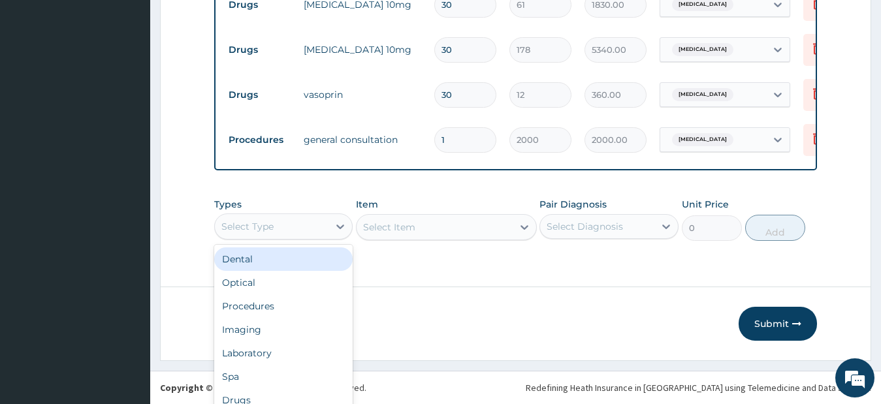
click at [271, 225] on div "option Dental focused, 1 of 10. 10 results available. Use Up and Down to choose…" at bounding box center [283, 227] width 139 height 26
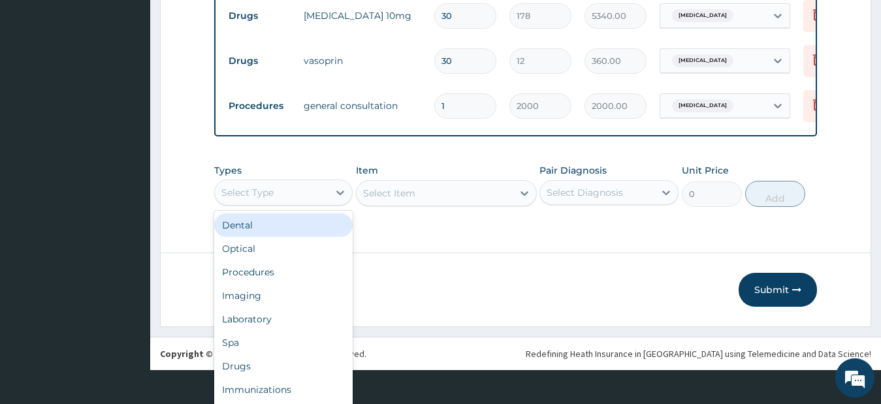
scroll to position [37, 0]
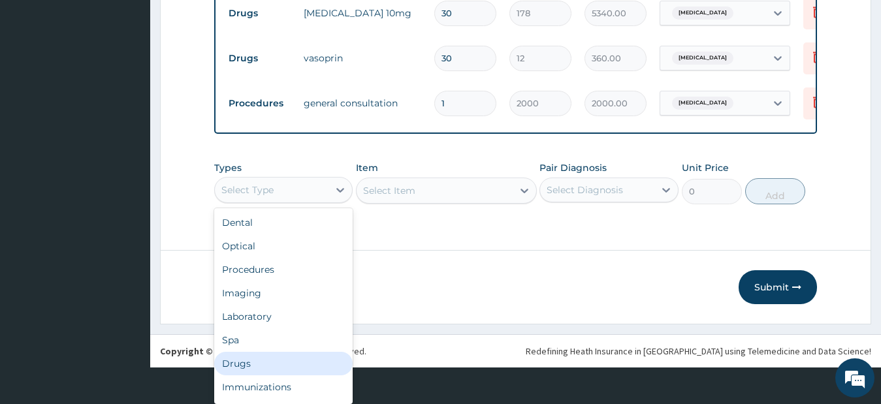
click at [252, 370] on div "Drugs" at bounding box center [283, 364] width 139 height 24
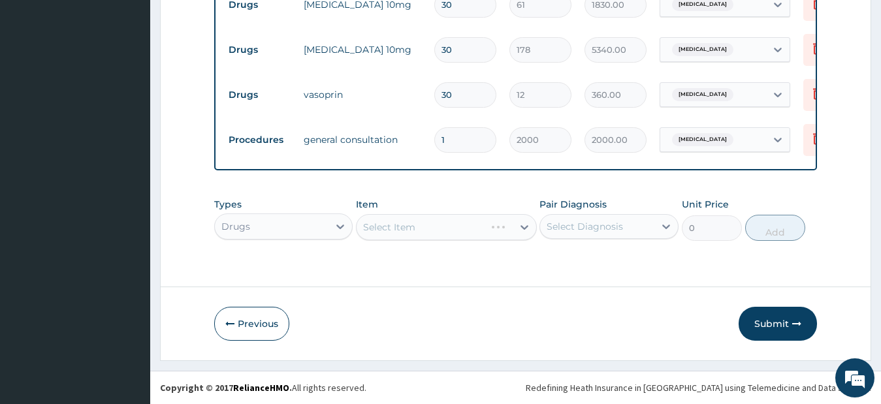
scroll to position [0, 0]
click at [471, 227] on div "Select Item" at bounding box center [446, 227] width 181 height 26
click at [402, 229] on div "Select Item" at bounding box center [435, 227] width 156 height 21
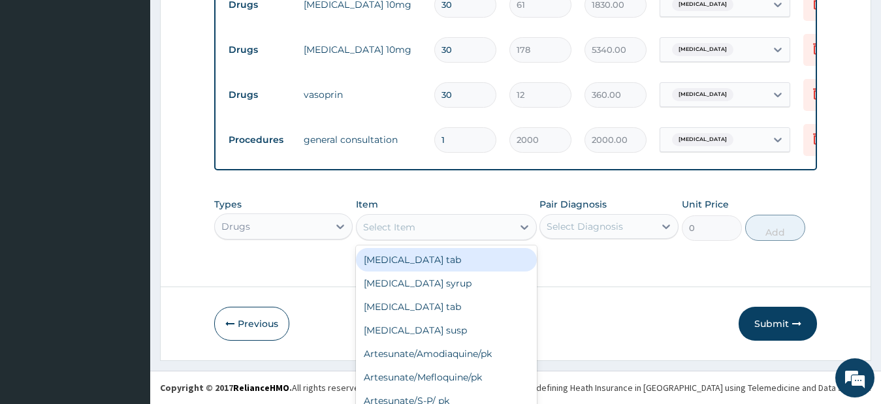
scroll to position [37, 0]
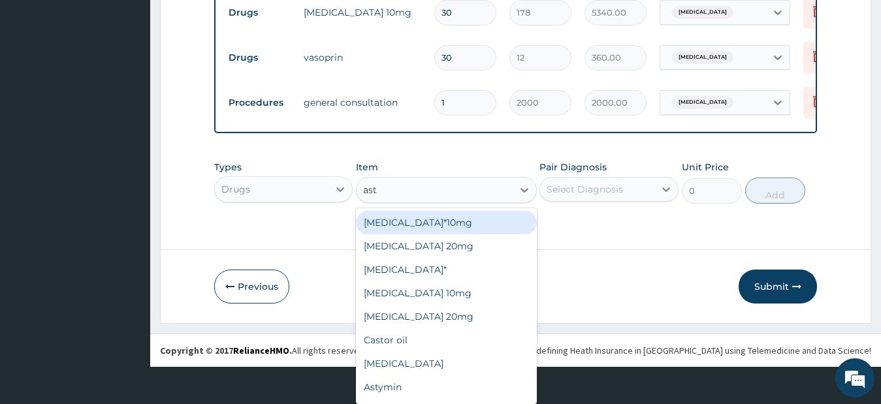
type input "asty"
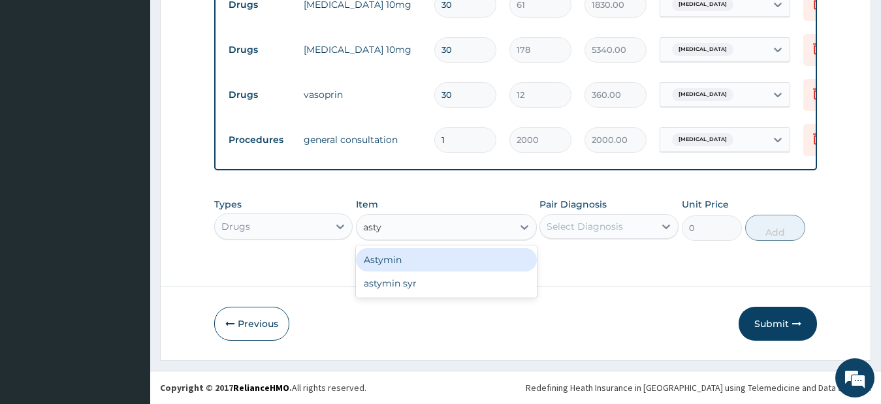
click at [425, 260] on div "Astymin" at bounding box center [446, 260] width 181 height 24
type input "88"
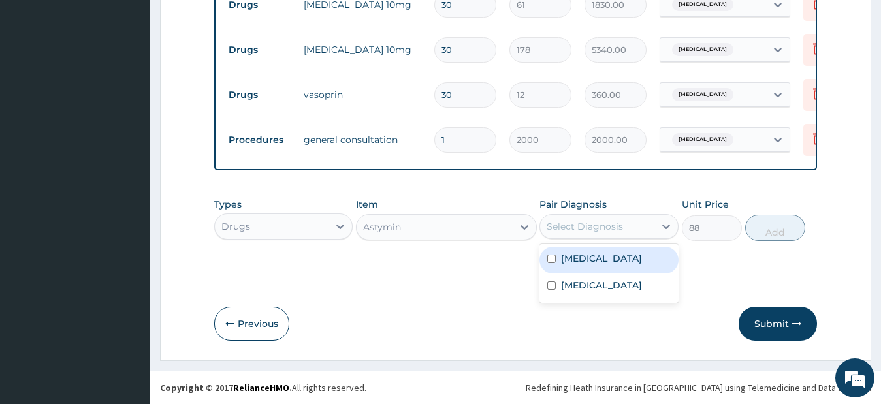
click at [620, 224] on div "Select Diagnosis" at bounding box center [585, 226] width 76 height 13
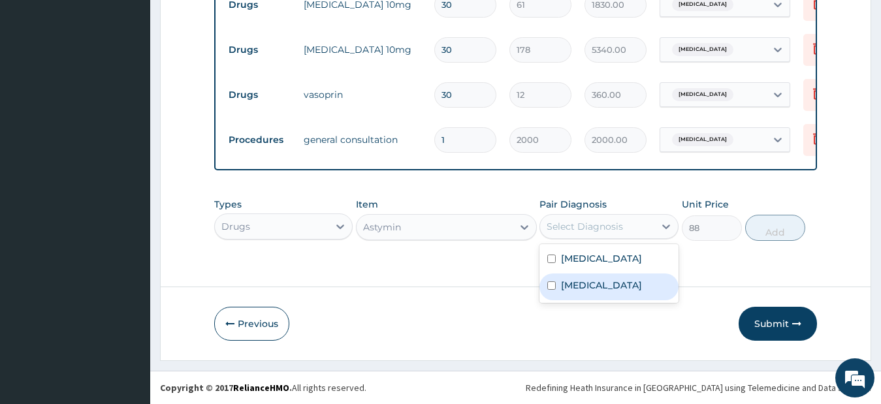
click at [631, 290] on label "Muscle weakness" at bounding box center [601, 285] width 81 height 13
checkbox input "true"
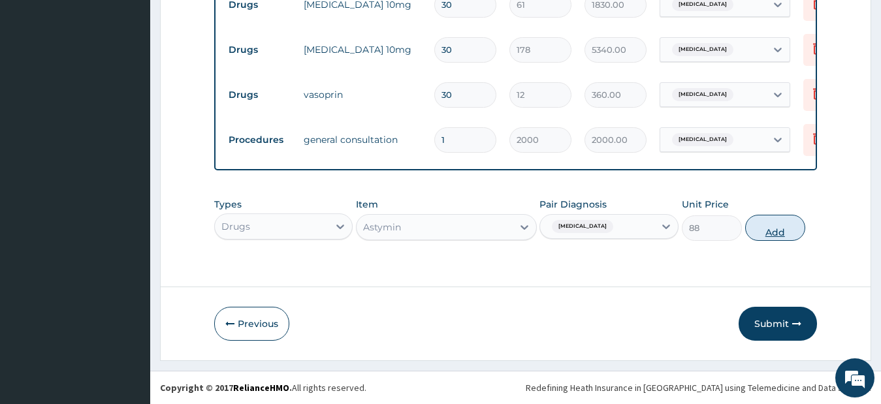
click at [781, 226] on button "Add" at bounding box center [775, 228] width 60 height 26
type input "0"
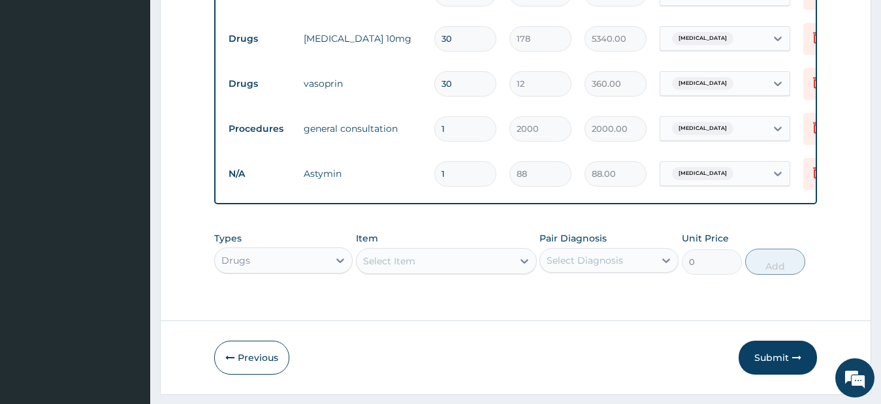
drag, startPoint x: 466, startPoint y: 178, endPoint x: 431, endPoint y: 171, distance: 36.0
click at [431, 171] on td "1" at bounding box center [465, 174] width 75 height 39
type input "2"
type input "176.00"
type input "20"
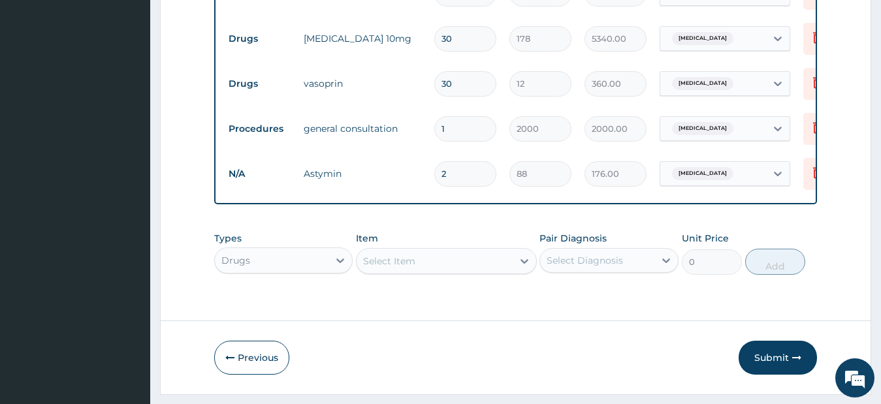
type input "1760.00"
type input "20"
drag, startPoint x: 837, startPoint y: 216, endPoint x: 843, endPoint y: 187, distance: 29.2
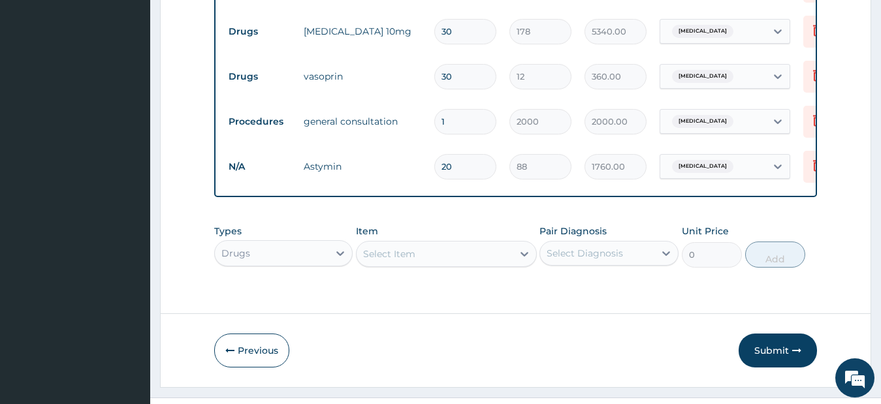
scroll to position [640, 0]
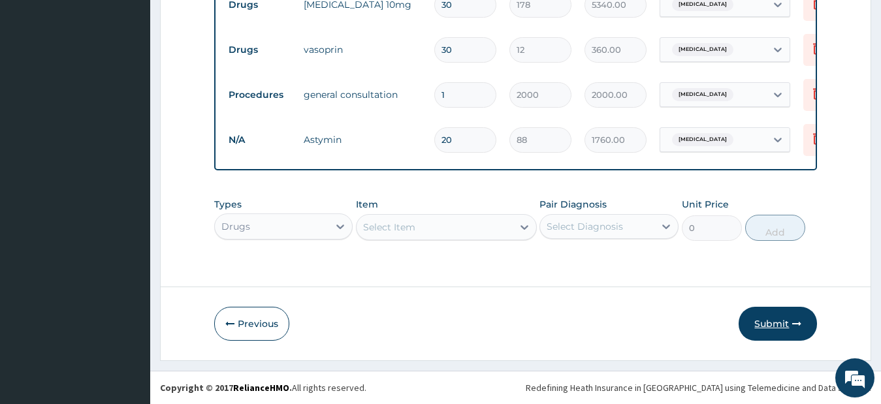
click at [766, 323] on button "Submit" at bounding box center [778, 324] width 78 height 34
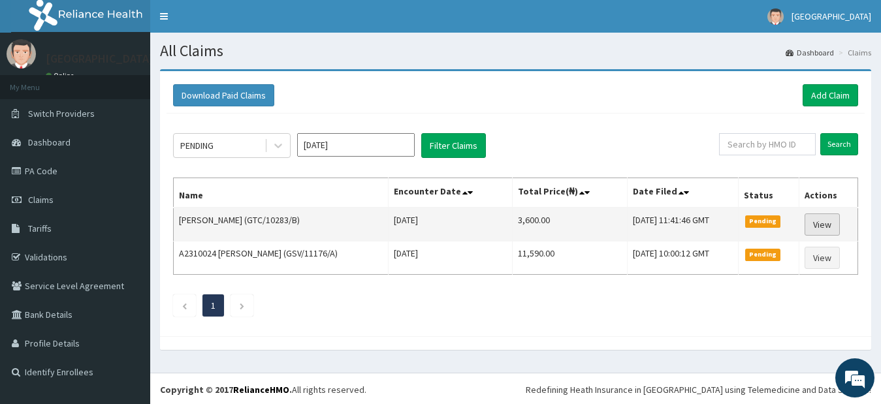
click at [834, 226] on link "View" at bounding box center [822, 225] width 35 height 22
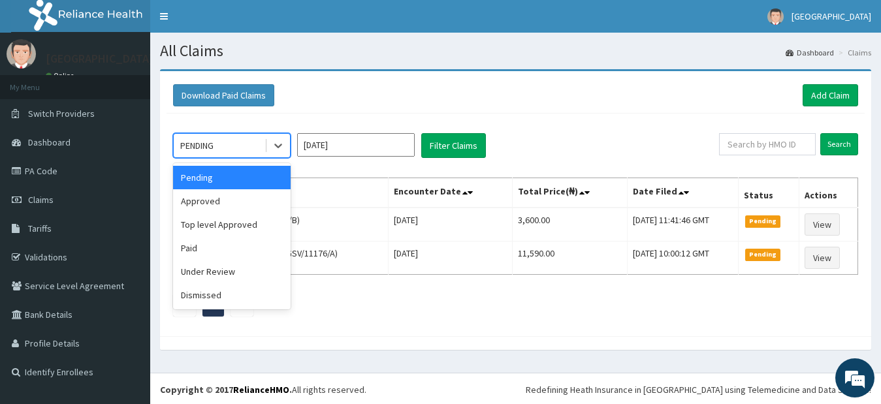
click at [258, 150] on div "PENDING" at bounding box center [219, 145] width 91 height 21
click at [213, 272] on div "Under Review" at bounding box center [232, 272] width 118 height 24
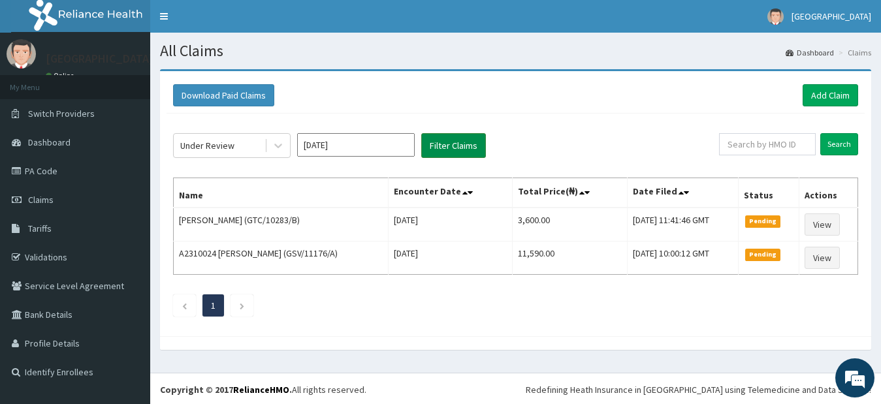
click at [446, 149] on button "Filter Claims" at bounding box center [453, 145] width 65 height 25
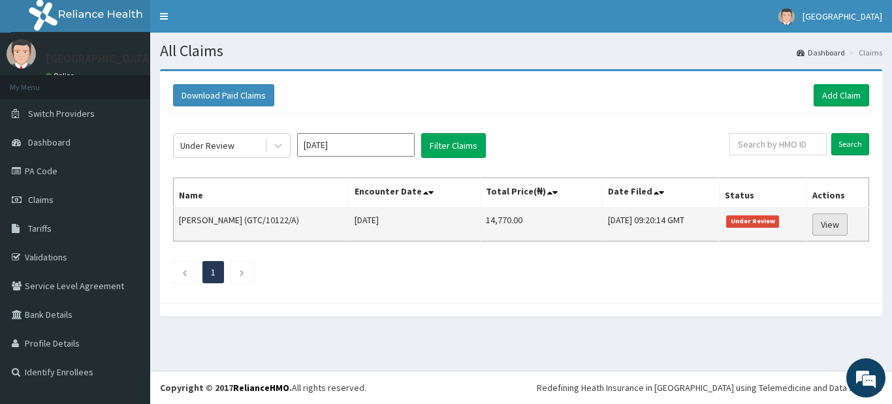
click at [825, 229] on link "View" at bounding box center [830, 225] width 35 height 22
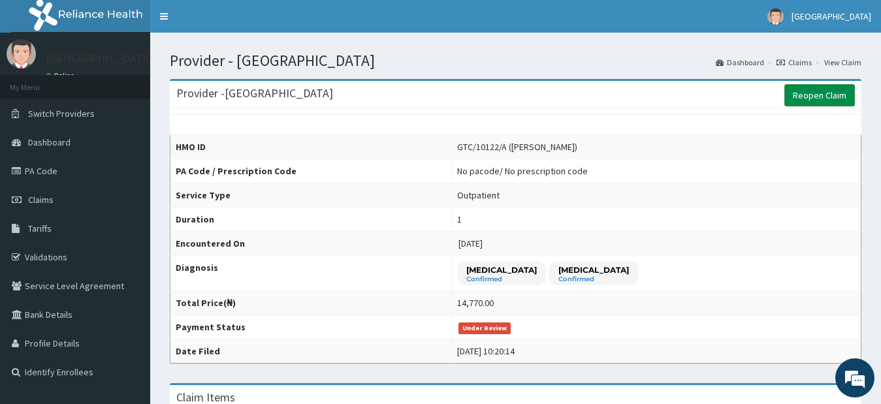
click at [828, 99] on link "Reopen Claim" at bounding box center [820, 95] width 71 height 22
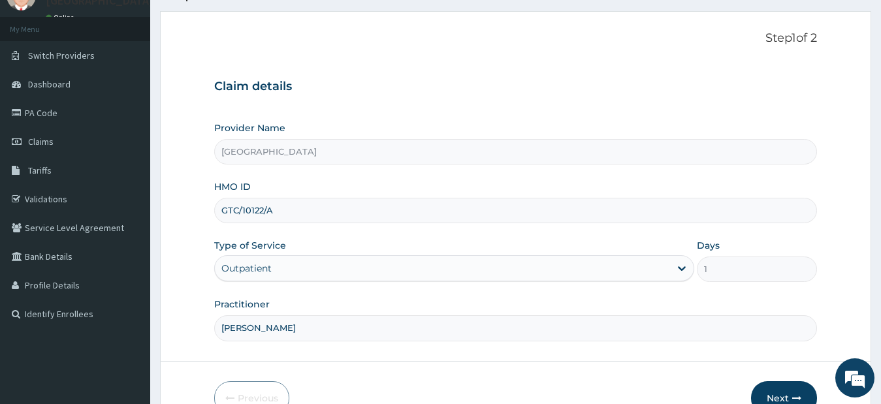
scroll to position [133, 0]
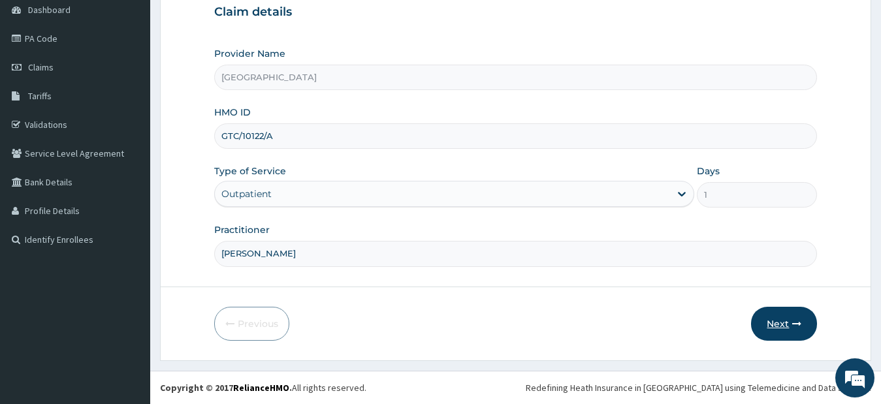
click at [785, 323] on button "Next" at bounding box center [784, 324] width 66 height 34
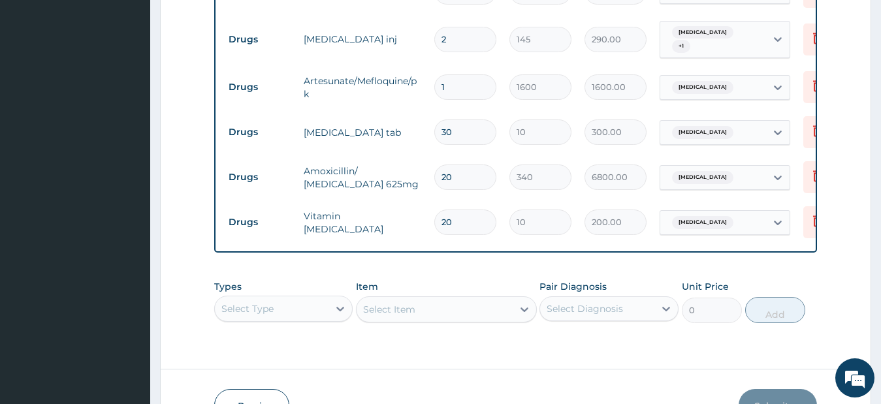
scroll to position [696, 0]
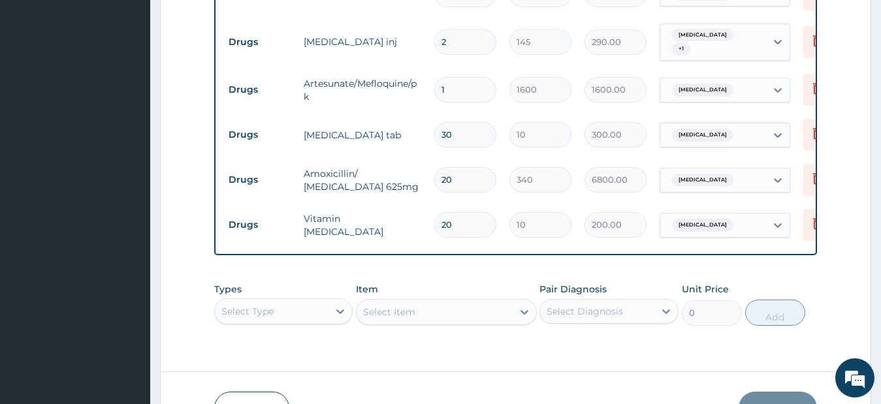
drag, startPoint x: 456, startPoint y: 165, endPoint x: 436, endPoint y: 164, distance: 20.3
click at [436, 167] on input "20" at bounding box center [465, 179] width 62 height 25
type input "1"
type input "340.00"
type input "14"
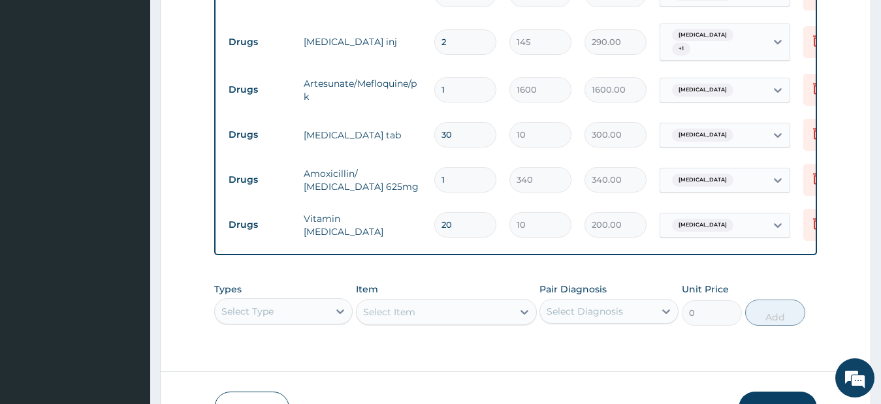
type input "4760.00"
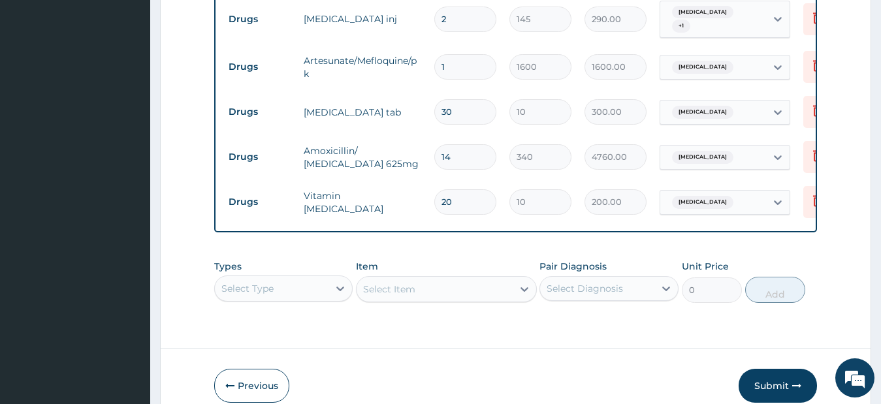
scroll to position [775, 0]
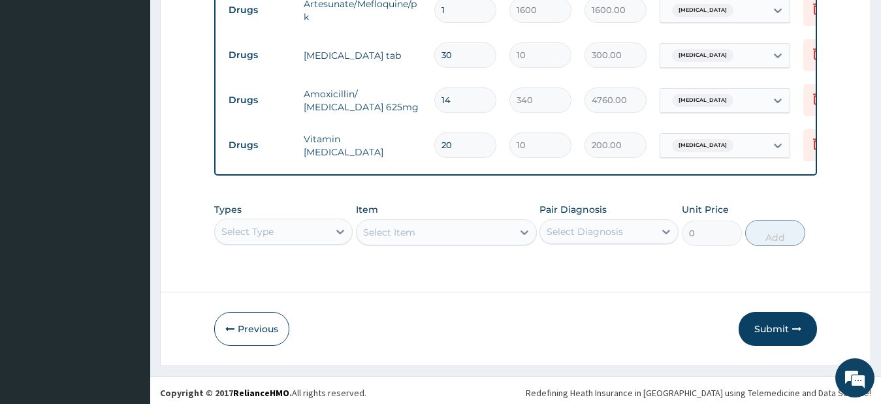
type input "14"
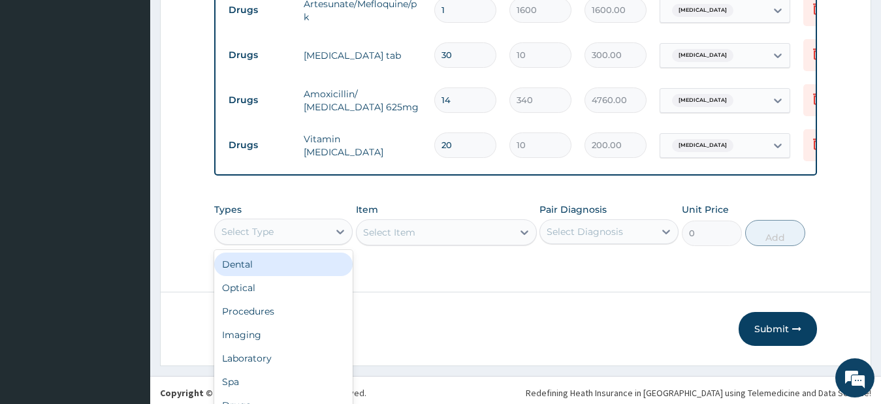
scroll to position [37, 0]
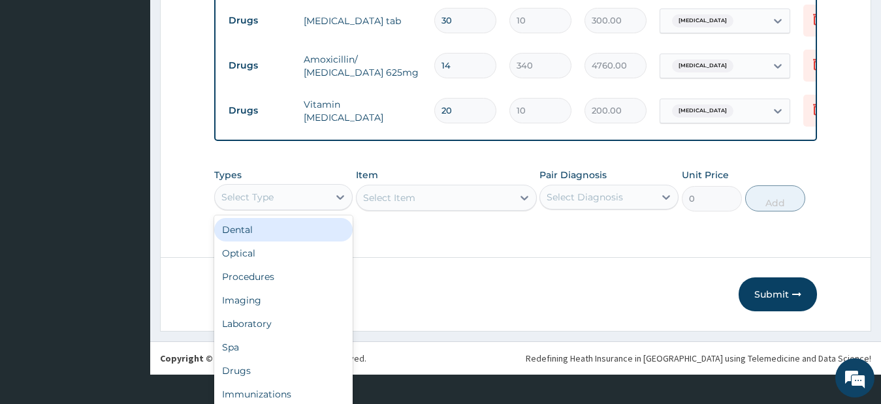
click at [317, 210] on div "option Dental focused, 1 of 10. 10 results available. Use Up and Down to choose…" at bounding box center [283, 197] width 139 height 26
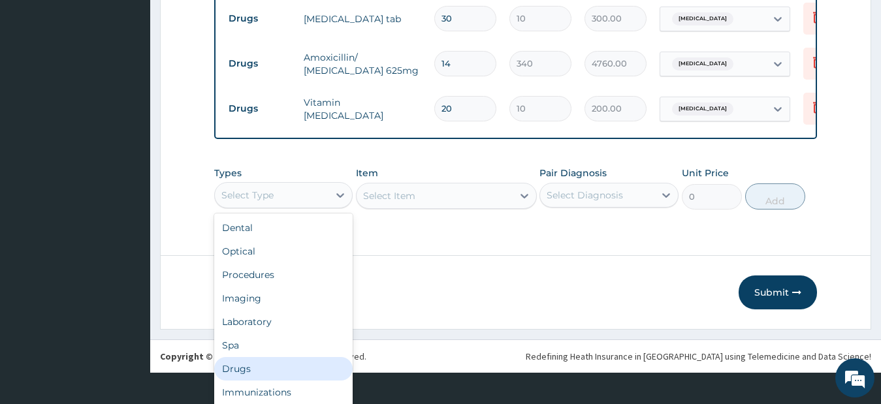
click at [278, 365] on div "Drugs" at bounding box center [283, 369] width 139 height 24
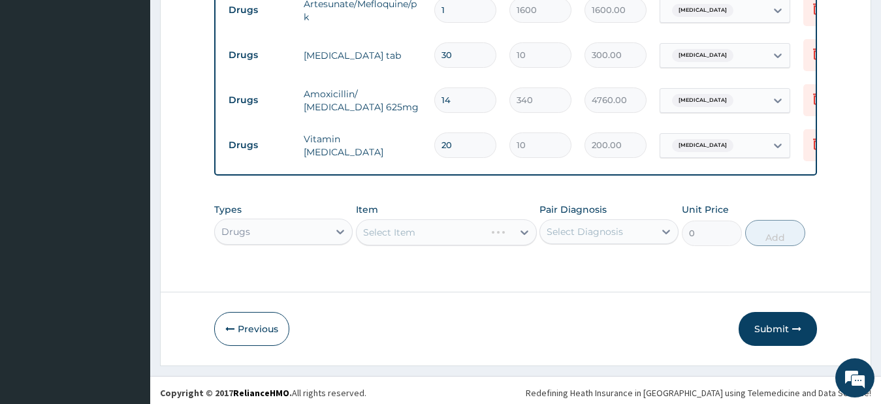
scroll to position [0, 0]
click at [469, 225] on div "Select Item" at bounding box center [446, 232] width 181 height 26
click at [471, 230] on div "Select Item" at bounding box center [446, 232] width 181 height 26
click at [486, 235] on div "Select Item" at bounding box center [446, 232] width 181 height 26
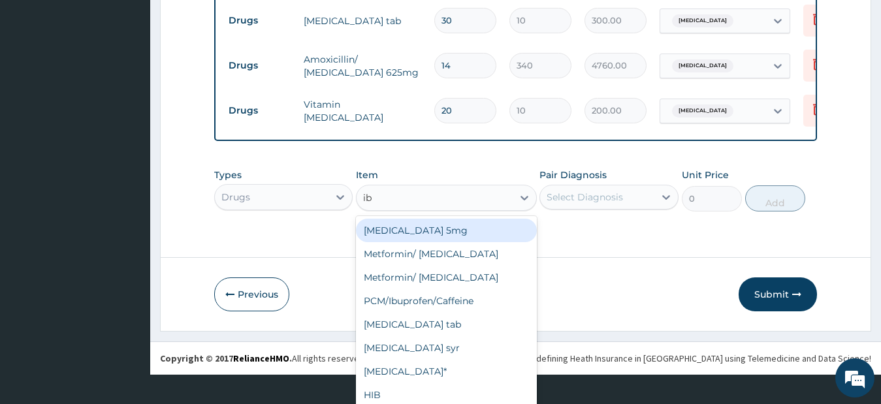
scroll to position [35, 0]
type input "ibu"
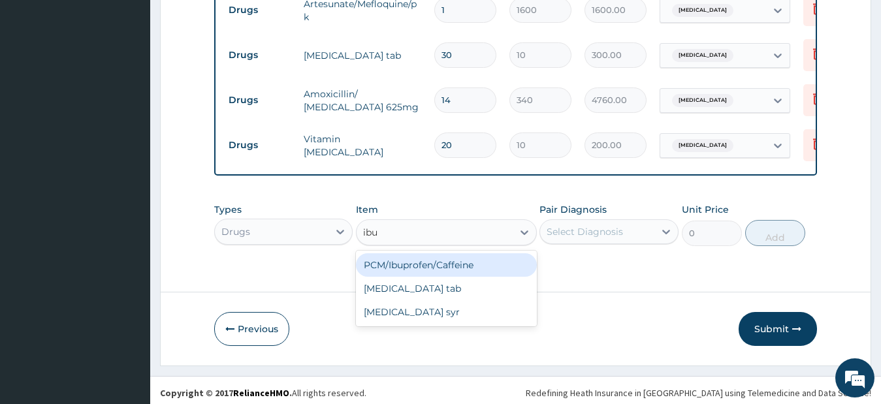
scroll to position [0, 0]
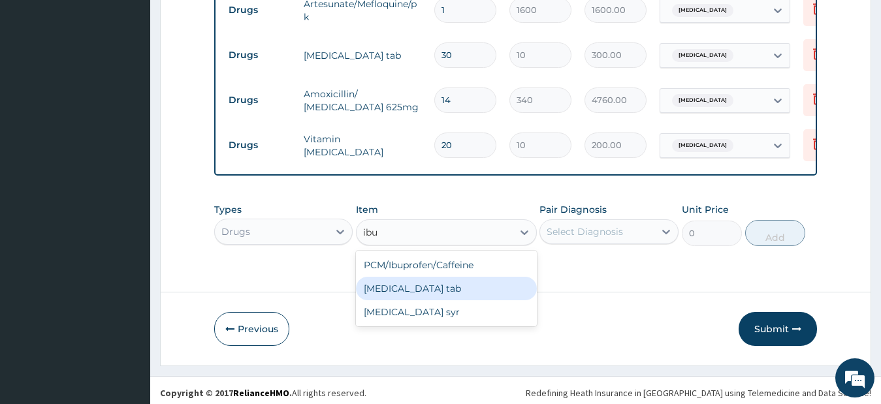
click at [427, 280] on div "Ibuprofen tab" at bounding box center [446, 289] width 181 height 24
type input "12"
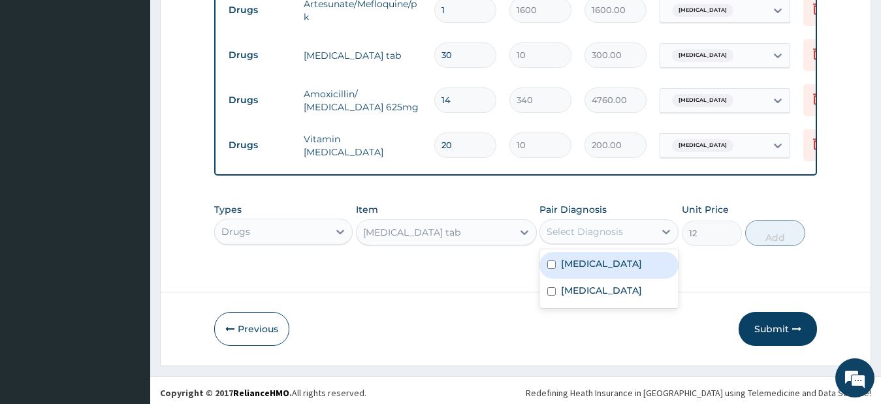
click at [632, 229] on div "Select Diagnosis" at bounding box center [597, 231] width 114 height 21
click at [633, 254] on div "Malaria" at bounding box center [609, 265] width 139 height 27
checkbox input "true"
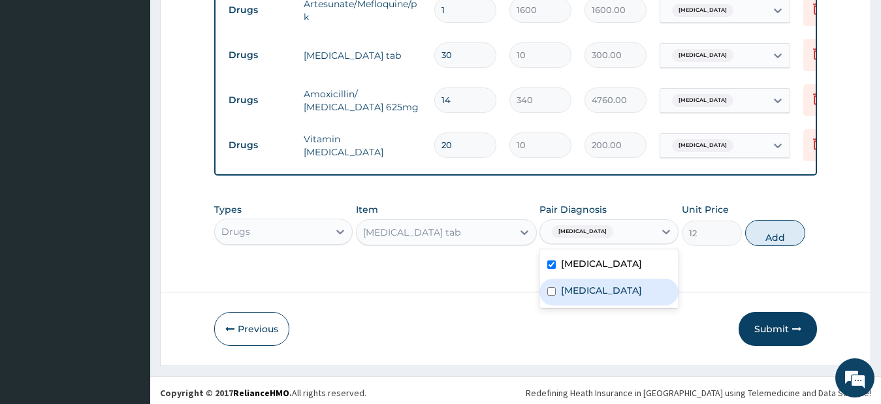
click at [583, 290] on label "Sepsis" at bounding box center [601, 290] width 81 height 13
checkbox input "true"
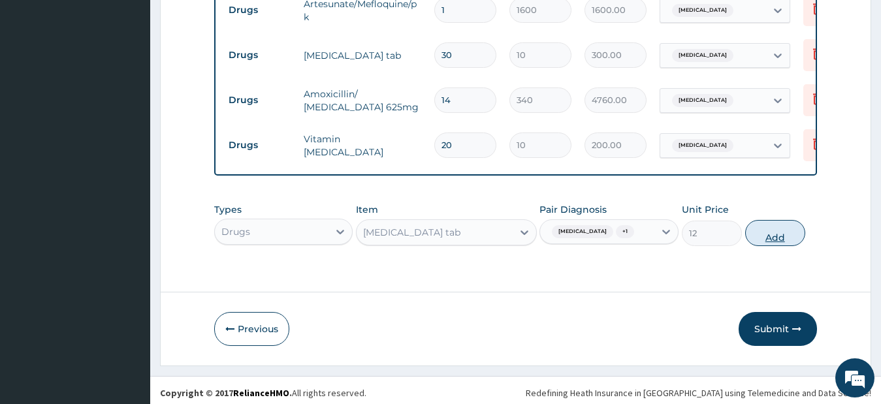
click at [769, 228] on button "Add" at bounding box center [775, 233] width 60 height 26
type input "0"
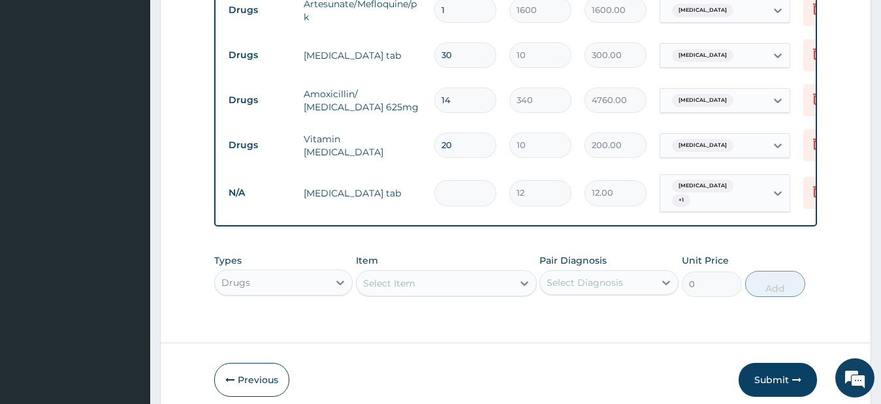
type input "0.00"
type input "2"
type input "24.00"
type input "20"
type input "240.00"
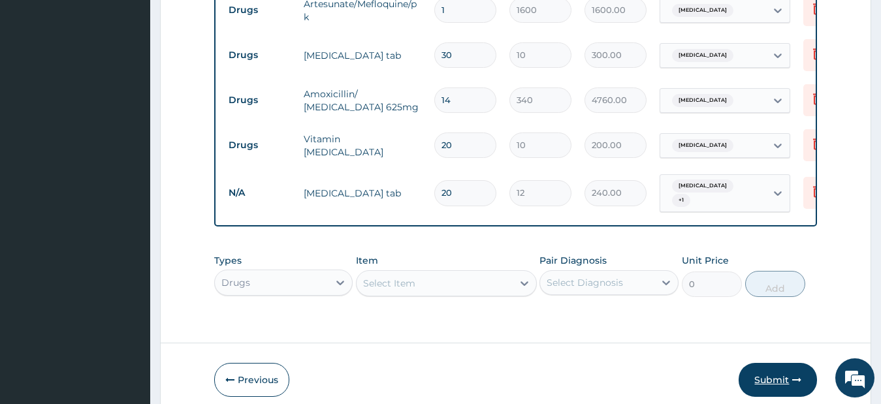
type input "20"
click at [760, 369] on button "Submit" at bounding box center [778, 380] width 78 height 34
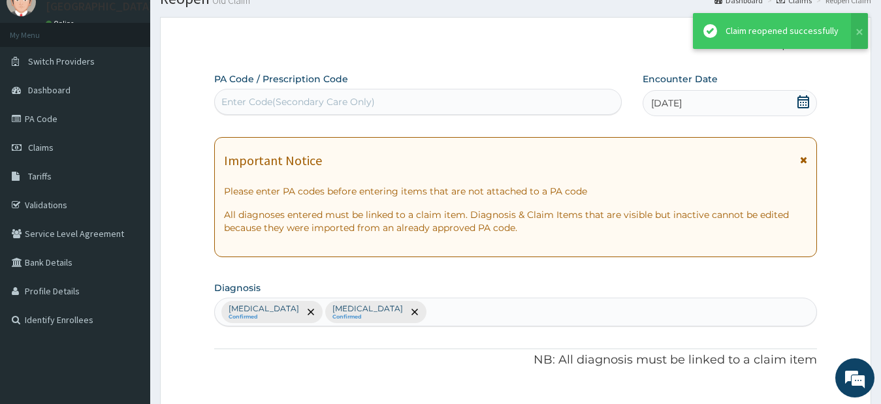
scroll to position [775, 0]
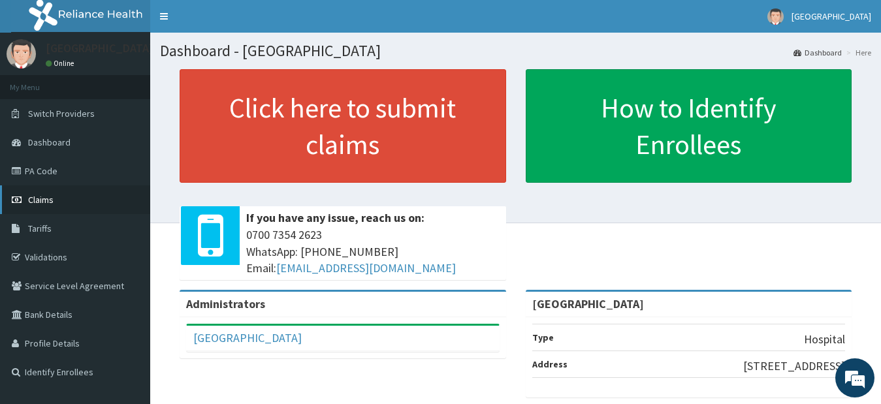
click at [31, 200] on span "Claims" at bounding box center [40, 200] width 25 height 12
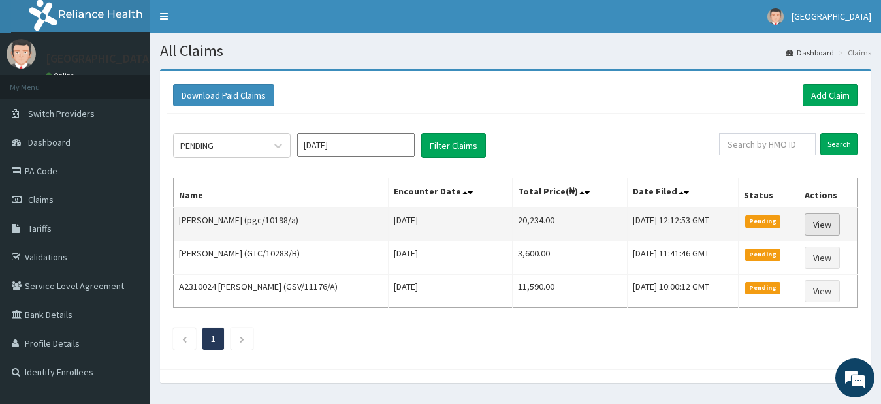
click at [824, 226] on link "View" at bounding box center [822, 225] width 35 height 22
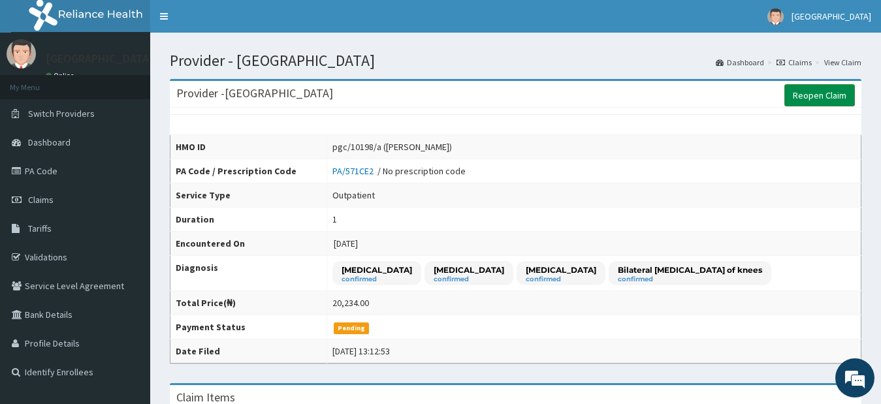
click at [826, 95] on link "Reopen Claim" at bounding box center [820, 95] width 71 height 22
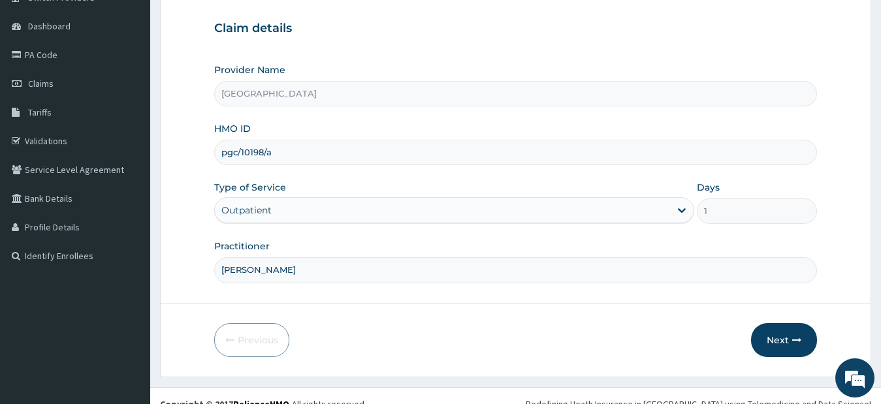
scroll to position [133, 0]
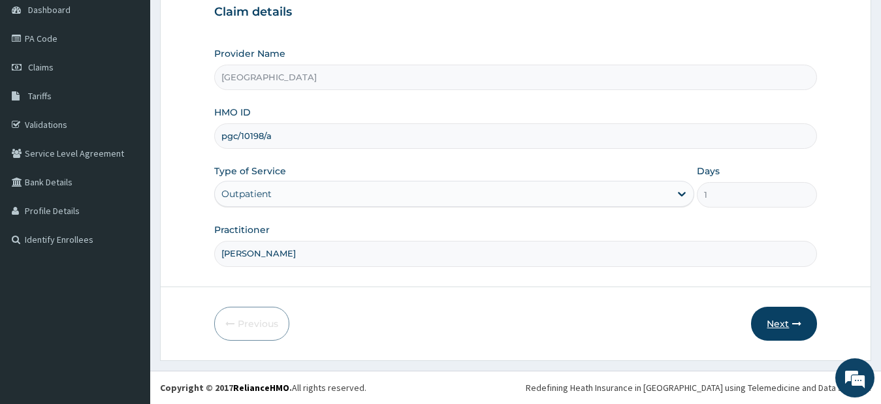
click at [778, 327] on button "Next" at bounding box center [784, 324] width 66 height 34
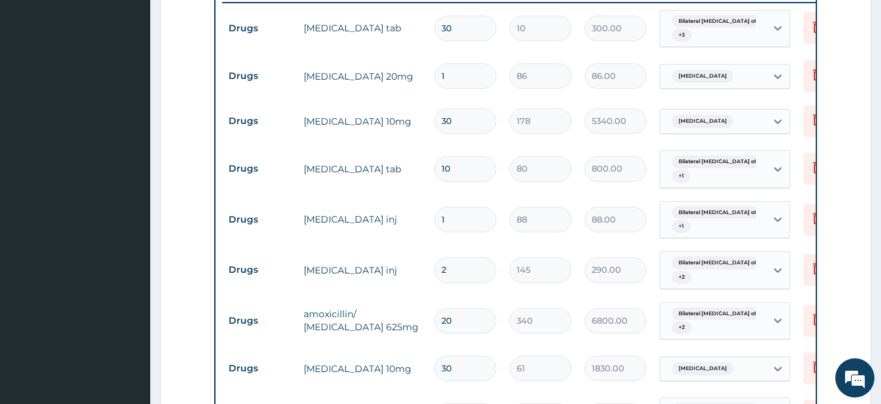
scroll to position [521, 0]
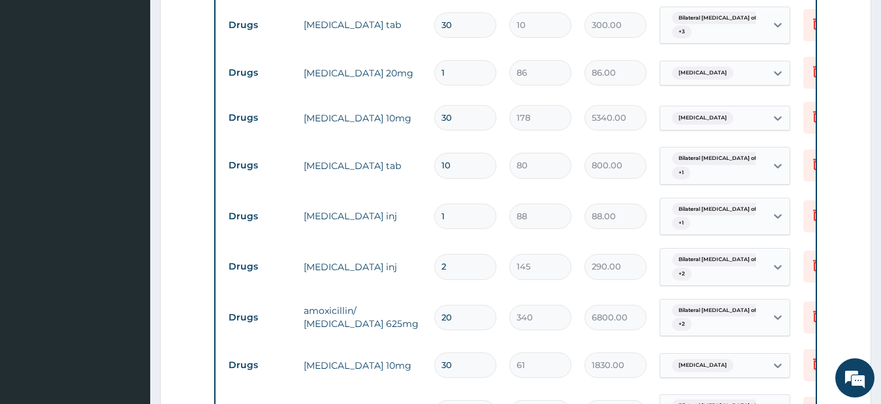
drag, startPoint x: 468, startPoint y: 321, endPoint x: 436, endPoint y: 325, distance: 31.5
click at [436, 325] on input "20" at bounding box center [465, 317] width 62 height 25
type input "1"
type input "340.00"
type input "14"
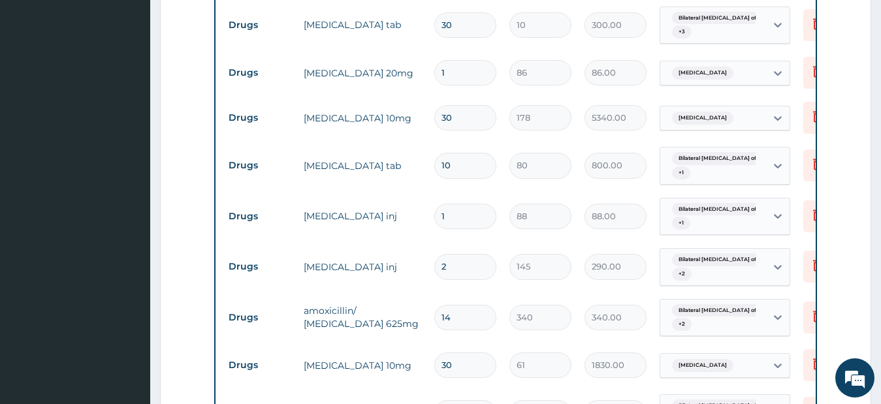
type input "4760.00"
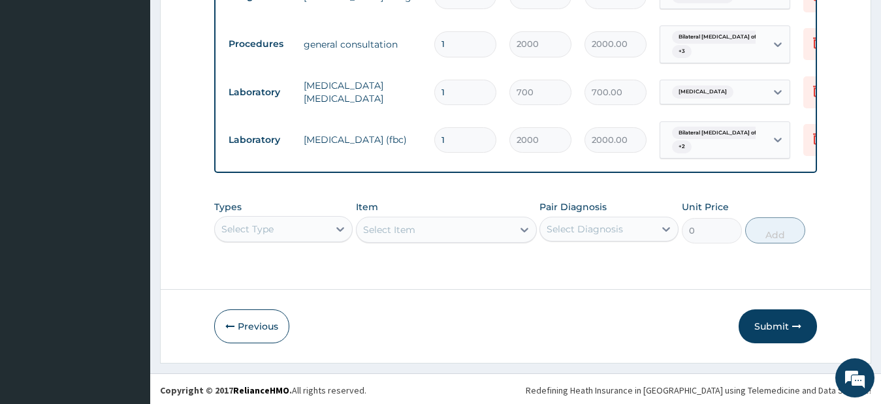
scroll to position [904, 0]
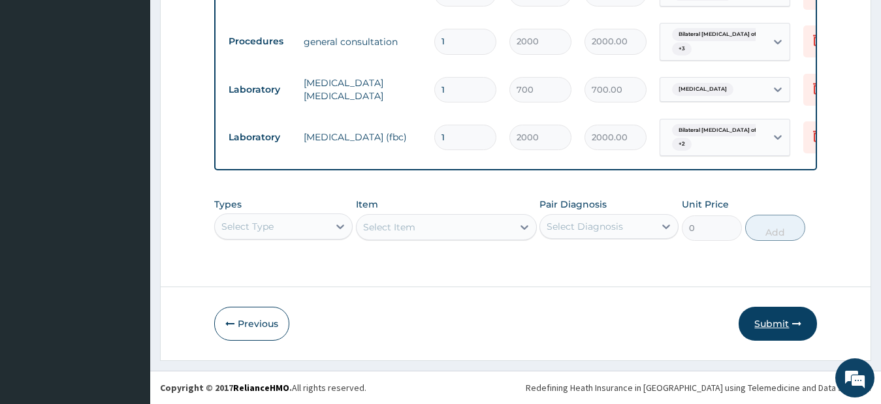
type input "14"
click at [775, 324] on button "Submit" at bounding box center [778, 324] width 78 height 34
